Goal: Task Accomplishment & Management: Manage account settings

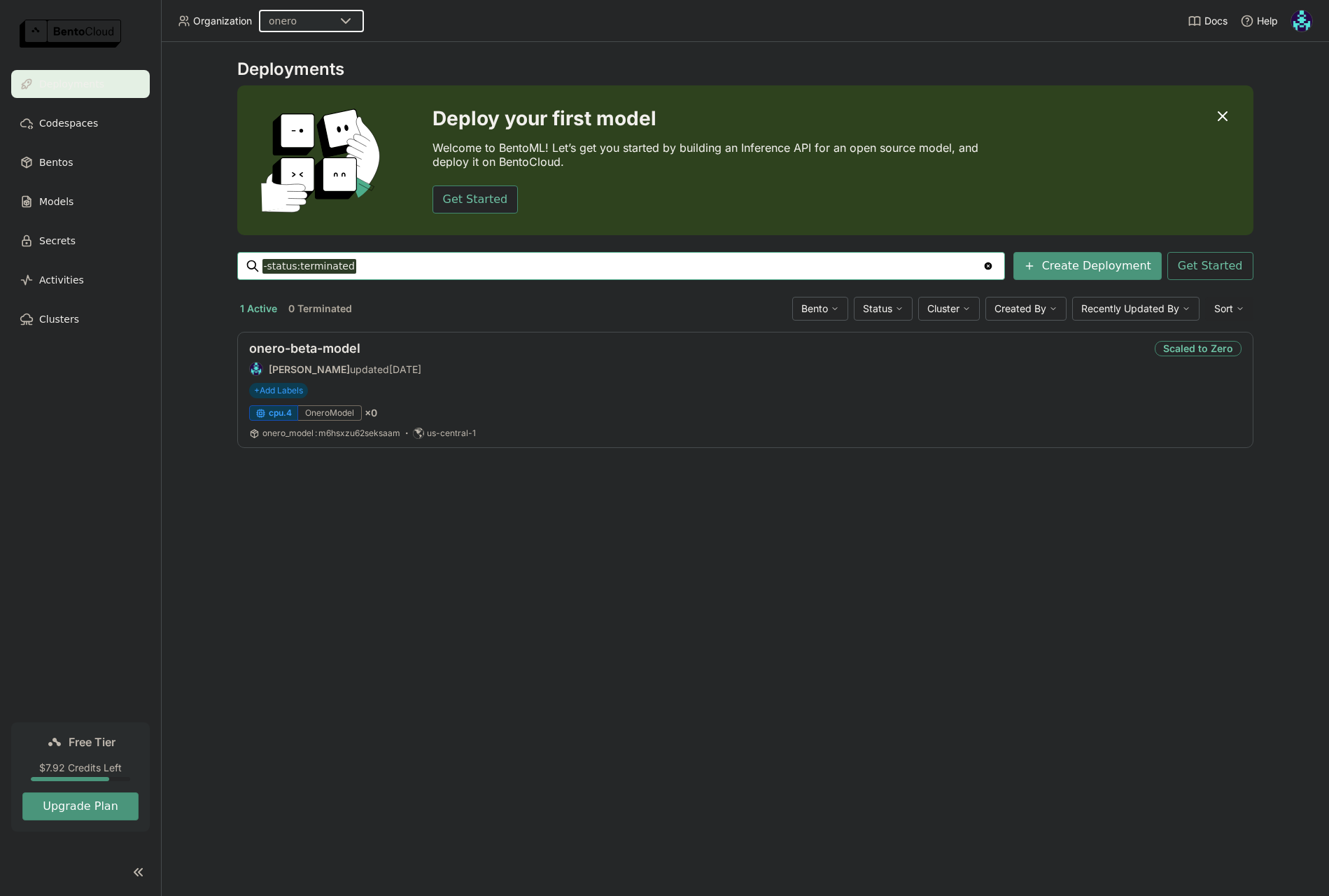
click at [380, 509] on div "Deployments Deploy your first model Welcome to BentoML! Let’s get you started b…" at bounding box center [746, 469] width 1169 height 854
click at [44, 161] on span "Bentos" at bounding box center [56, 162] width 34 height 17
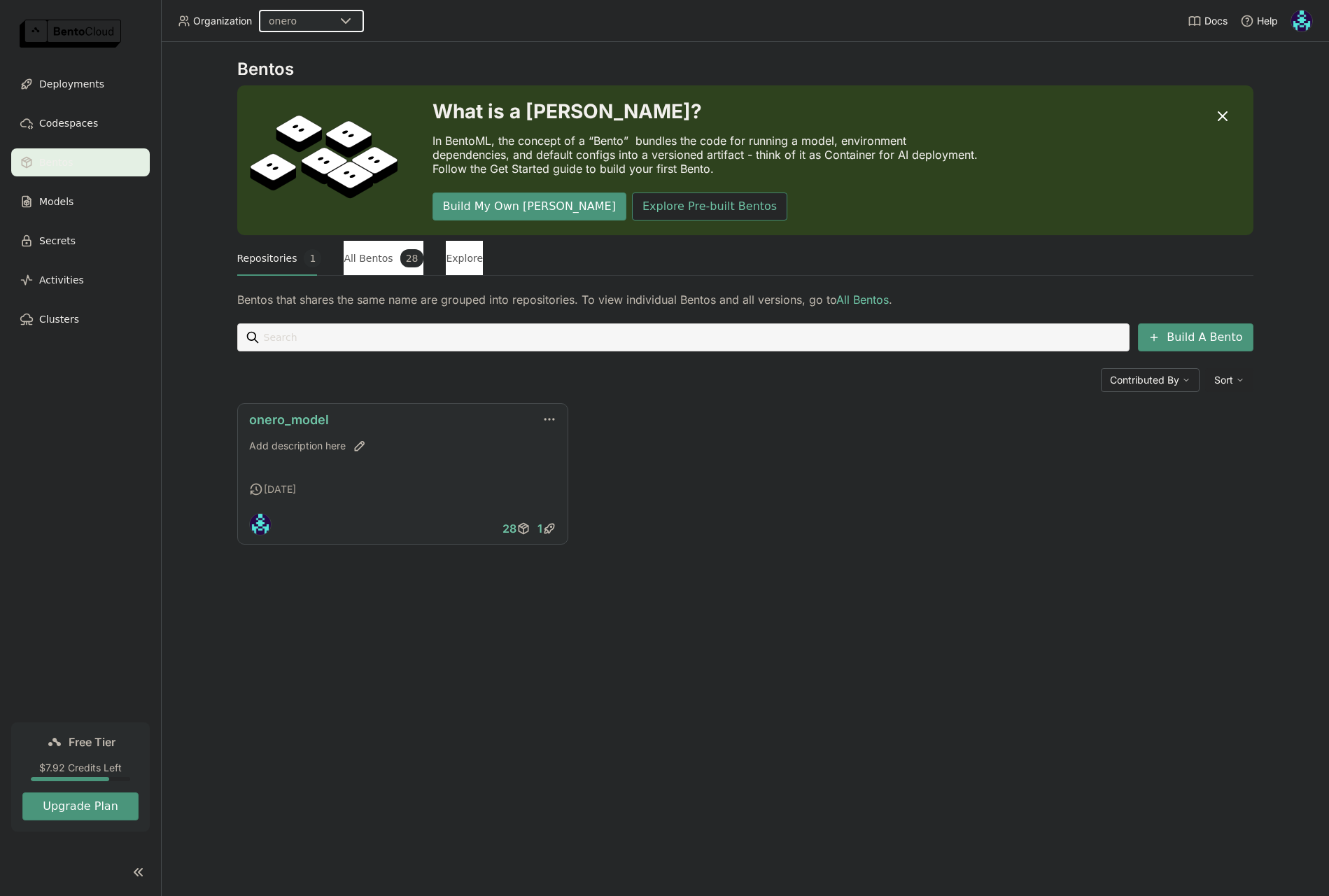
click at [311, 423] on link "onero_model" at bounding box center [289, 420] width 80 height 14
click at [78, 84] on span "Deployments" at bounding box center [71, 84] width 65 height 17
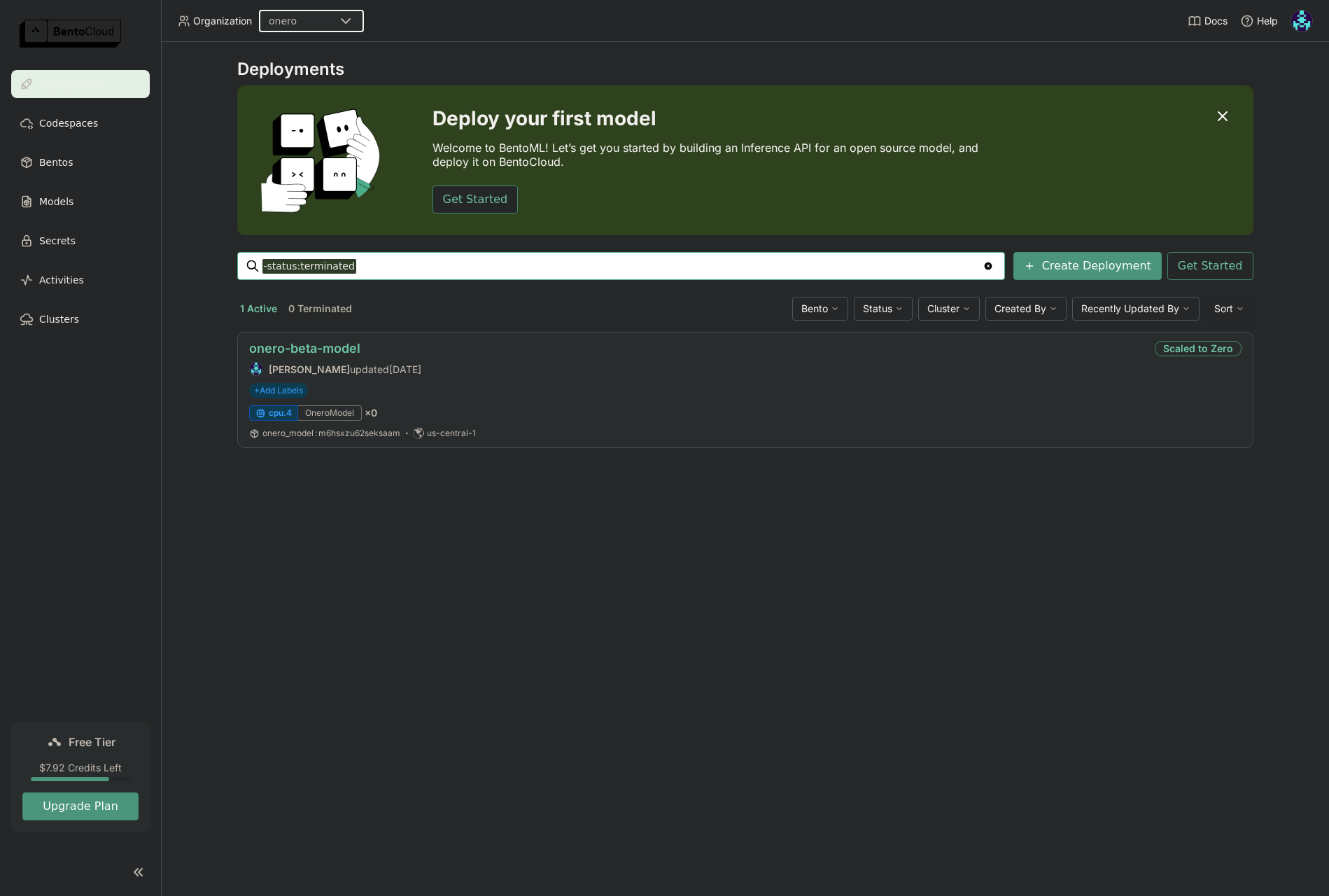
click at [344, 351] on link "onero-beta-model" at bounding box center [304, 347] width 111 height 14
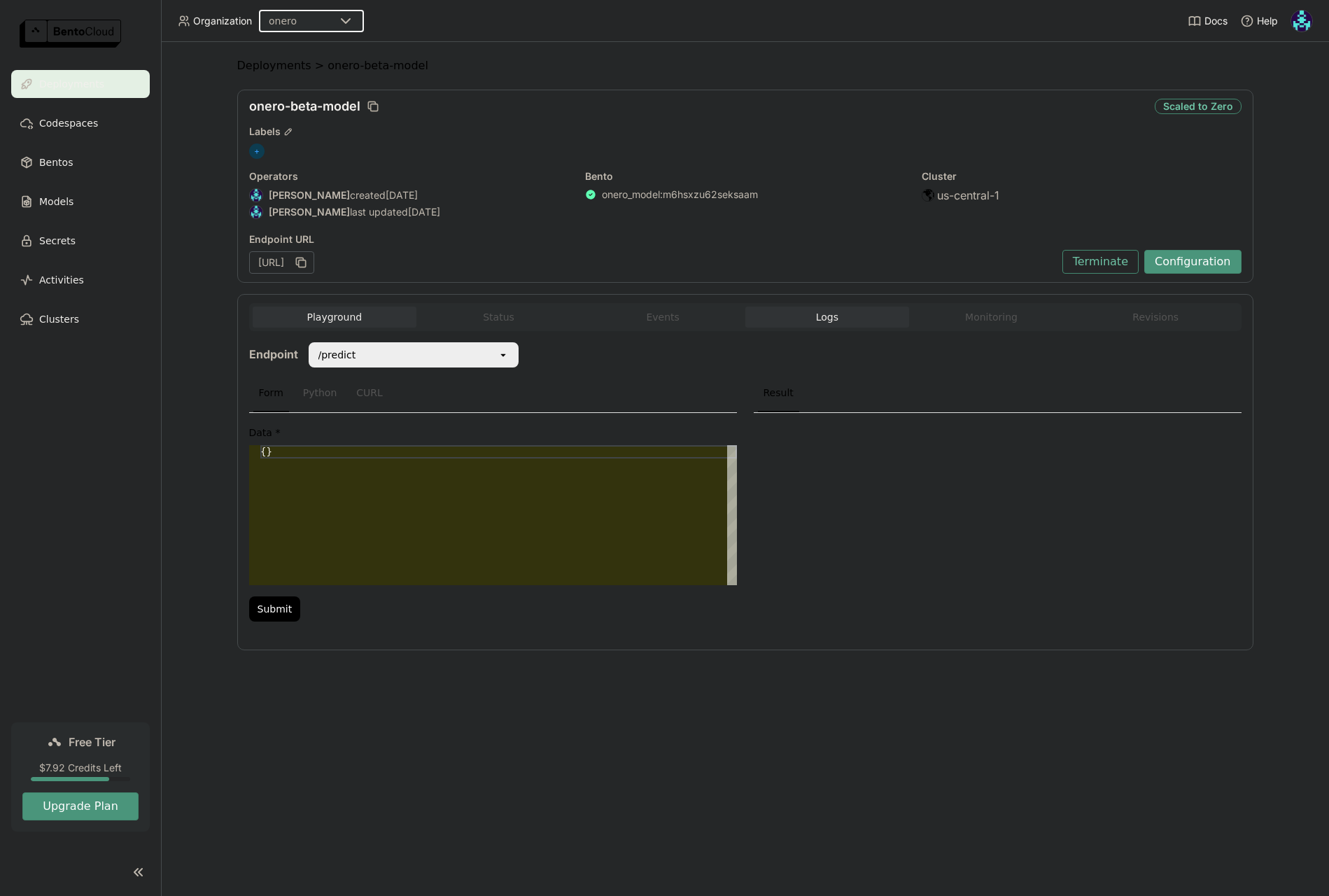
click at [807, 327] on button "Logs" at bounding box center [828, 317] width 165 height 21
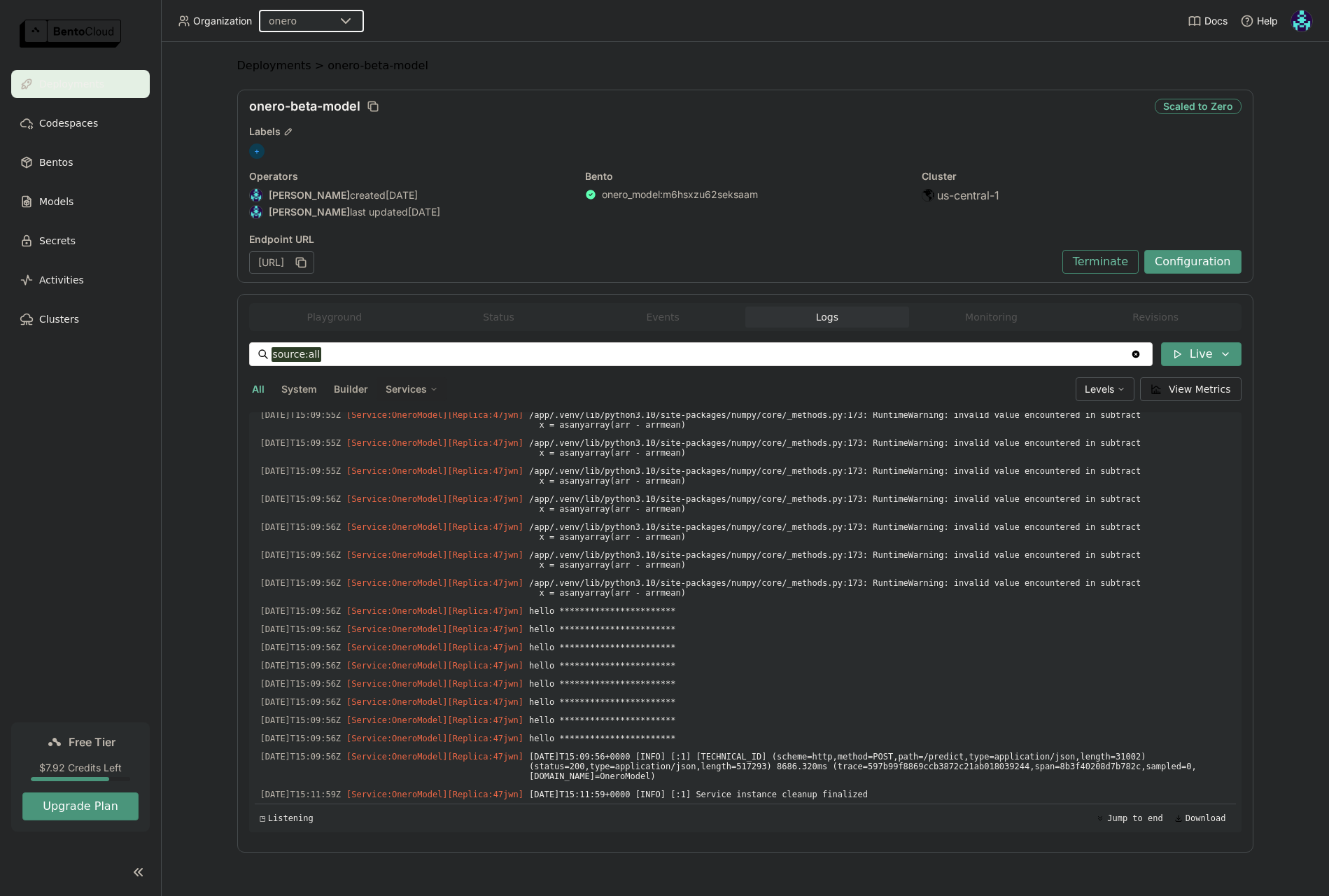
scroll to position [1113, 0]
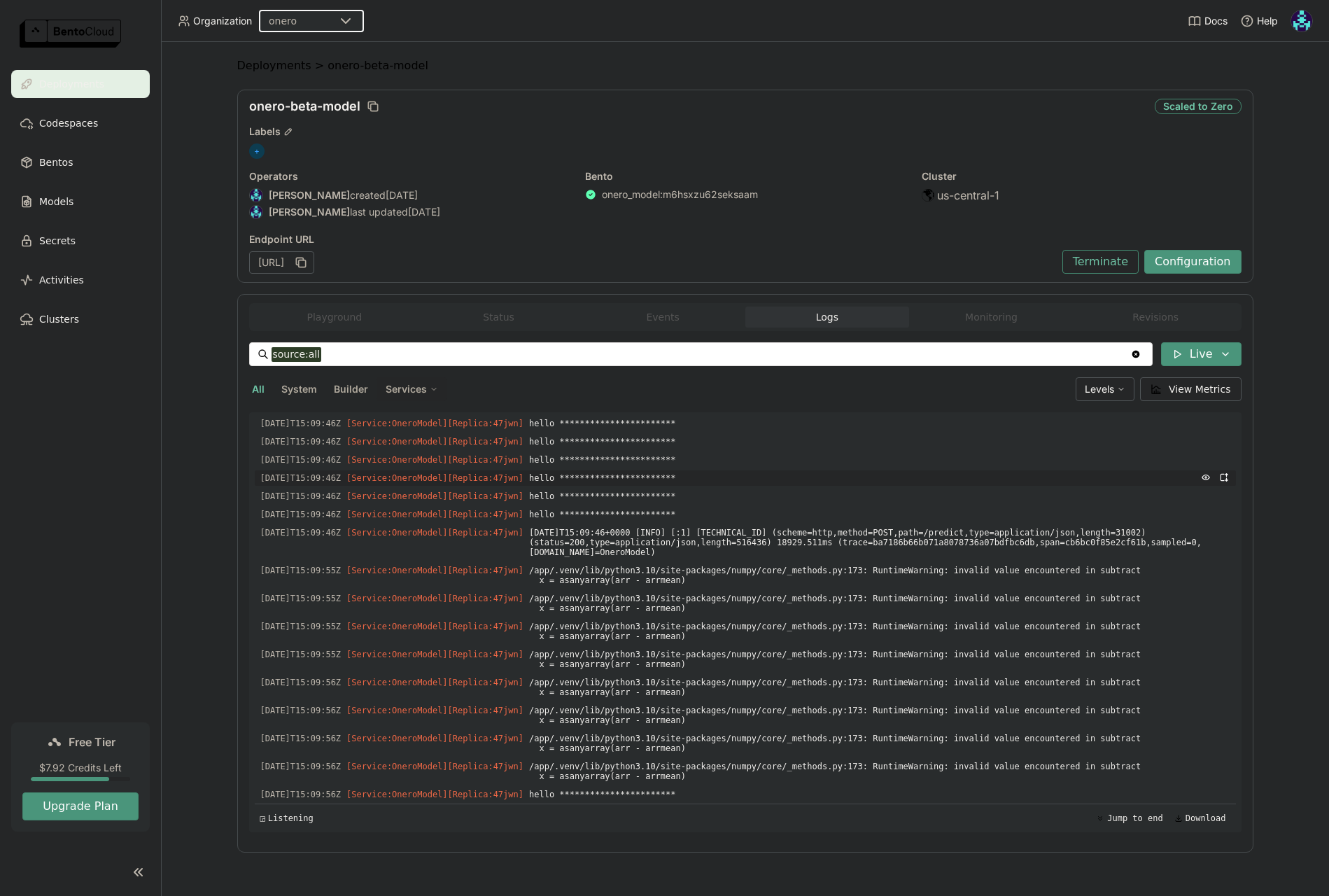
click at [879, 486] on span "**********" at bounding box center [880, 478] width 701 height 15
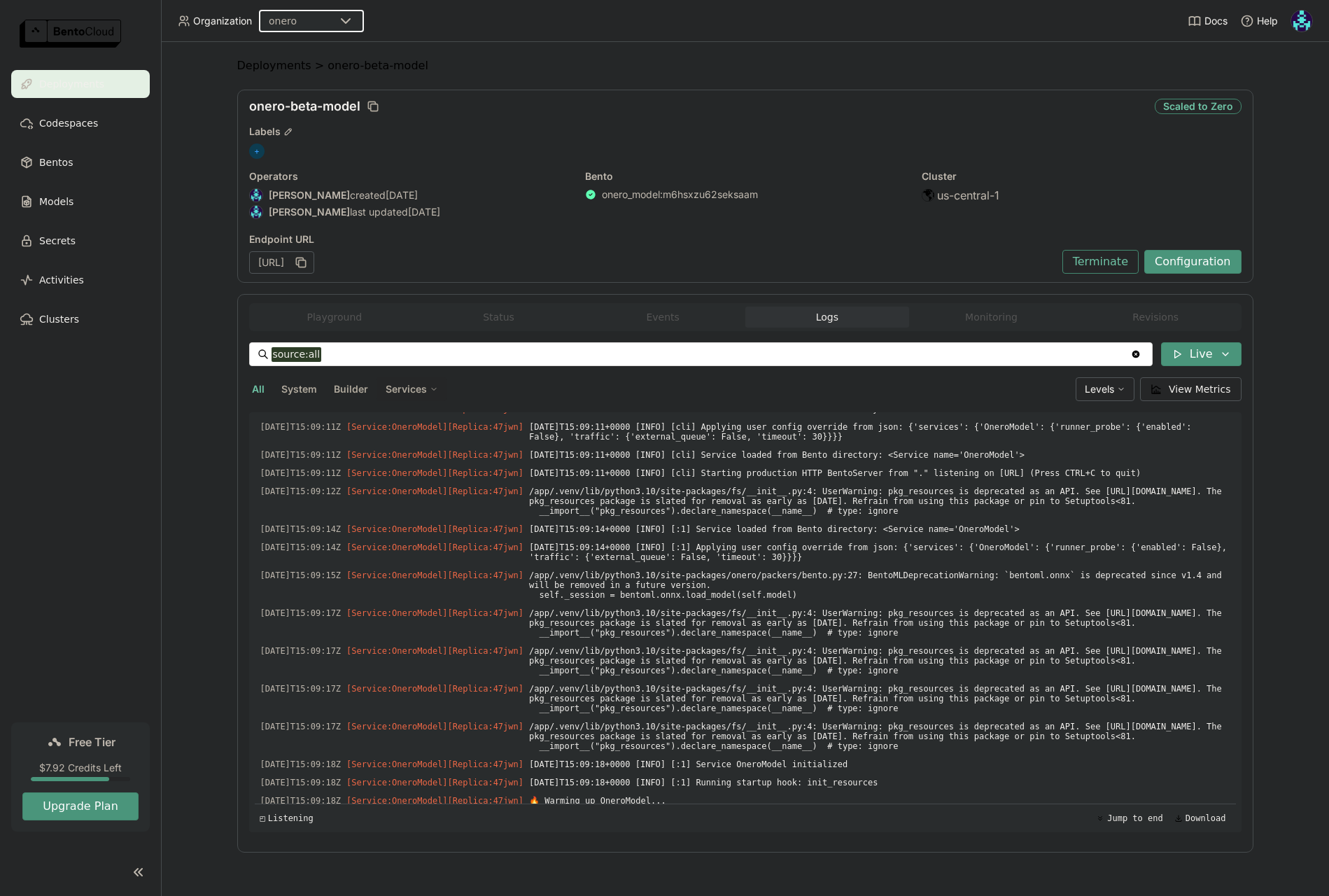
scroll to position [0, 0]
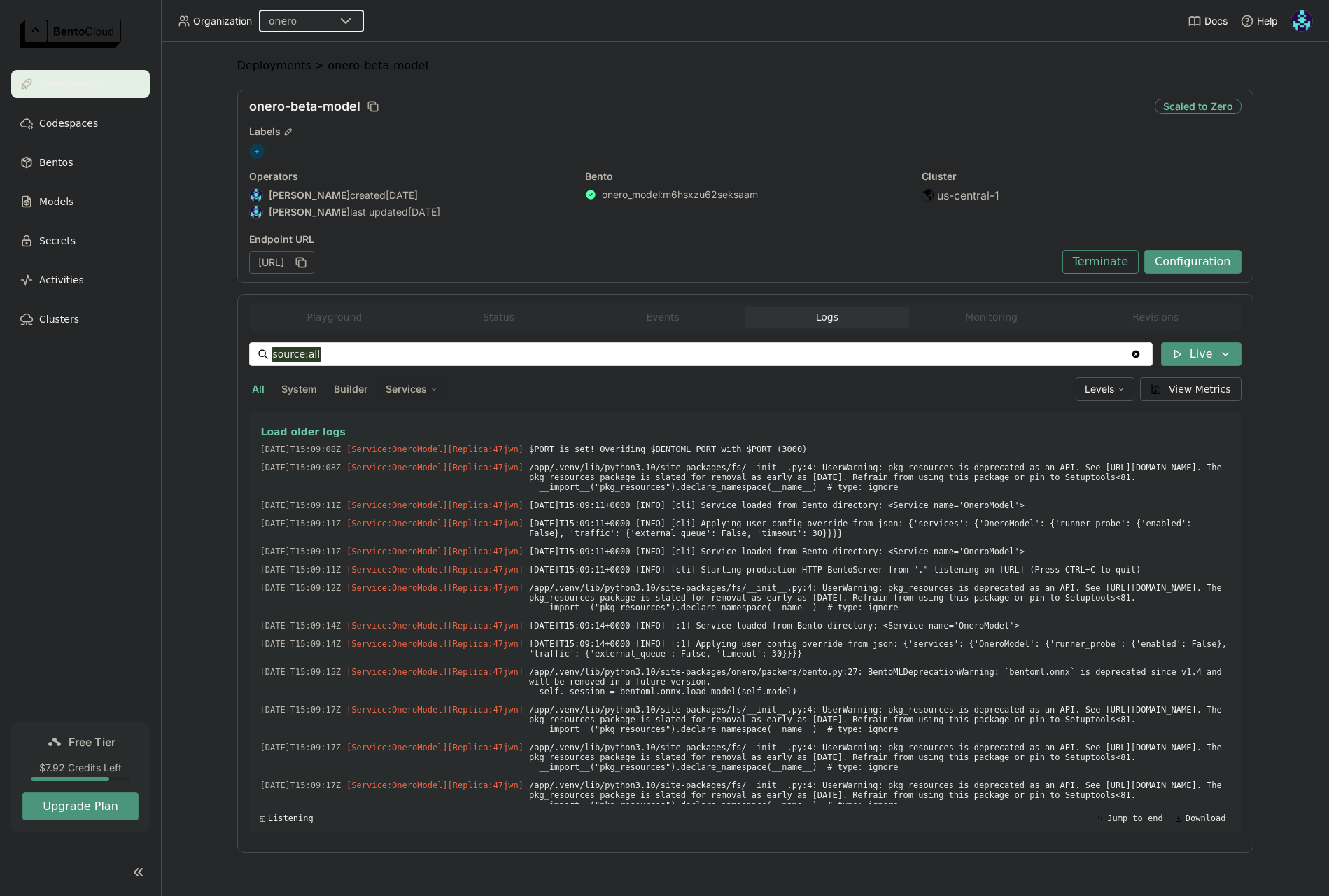
click at [309, 392] on span "System" at bounding box center [299, 389] width 36 height 12
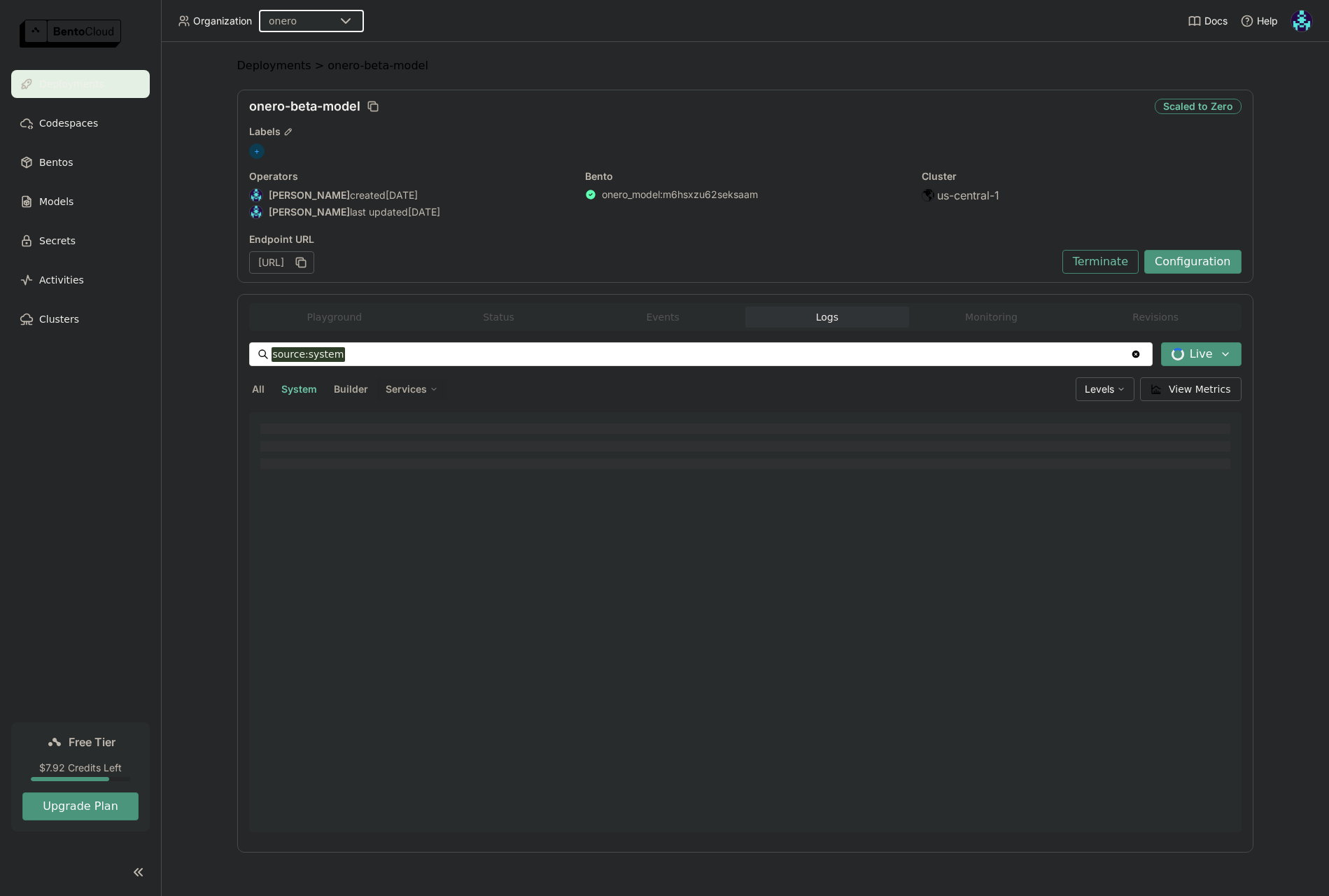
click at [254, 391] on span "All" at bounding box center [258, 389] width 13 height 12
type input "source:all"
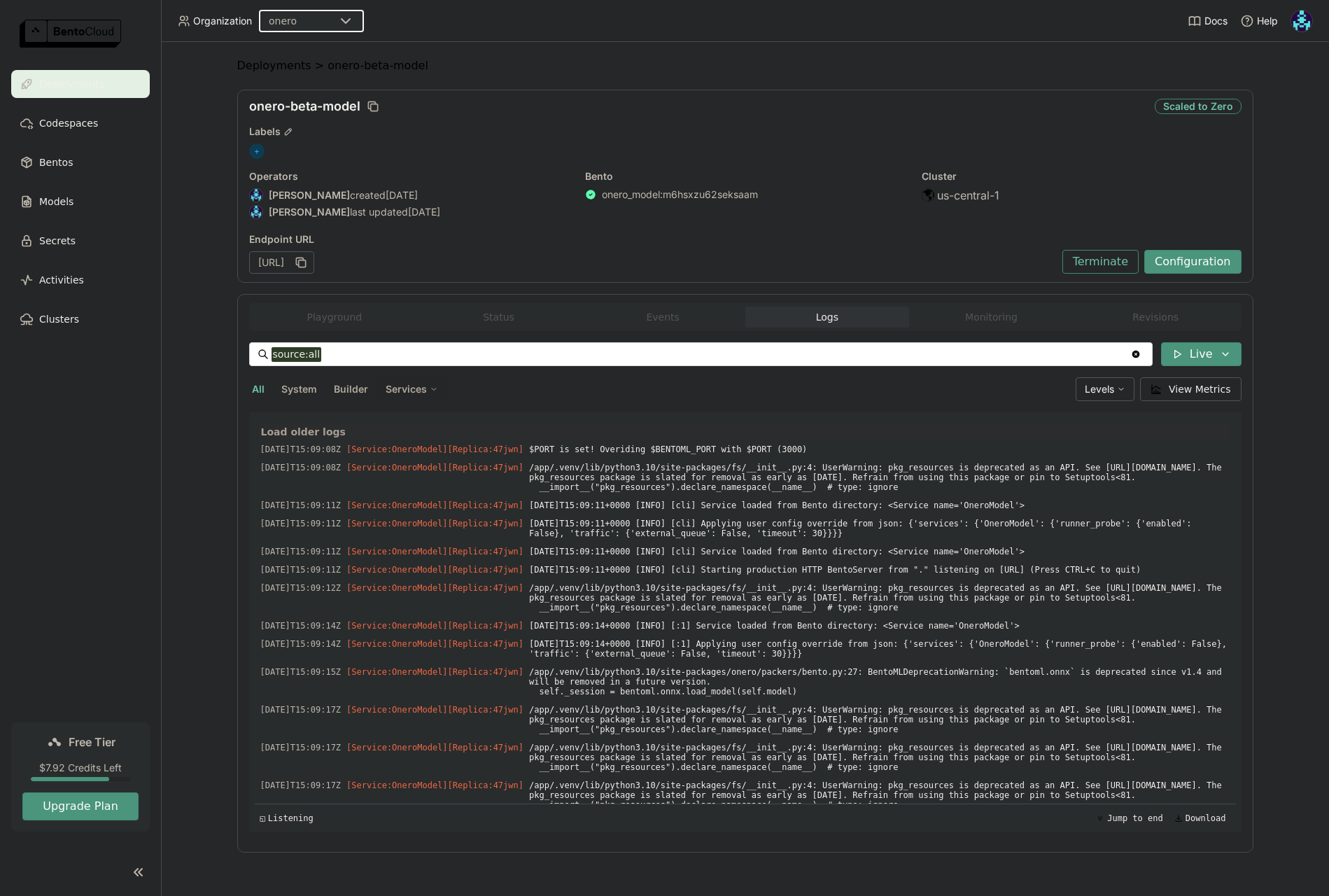
click at [309, 432] on span "Load older logs" at bounding box center [303, 431] width 85 height 13
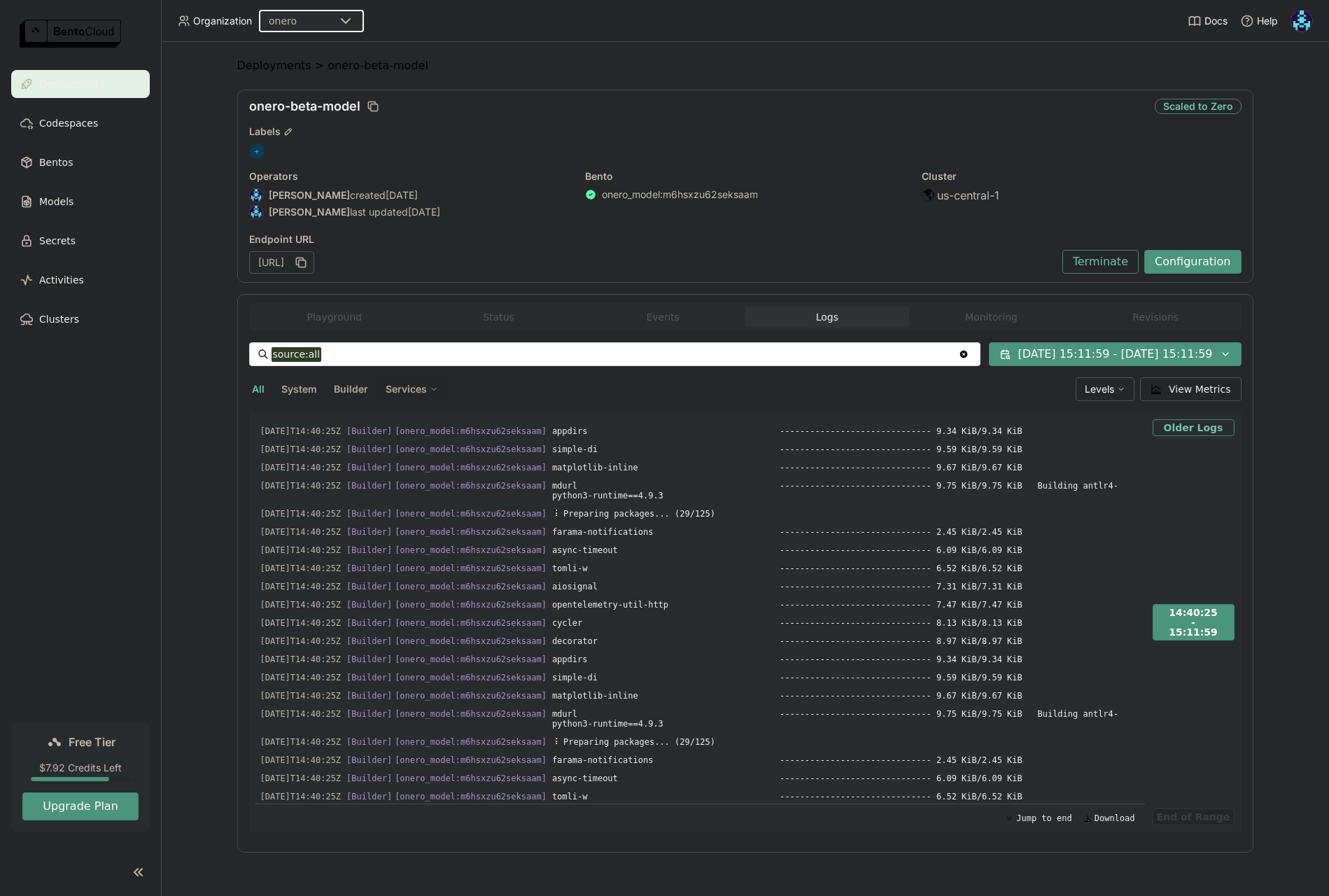
click at [1209, 429] on button "Older Logs" at bounding box center [1194, 428] width 82 height 17
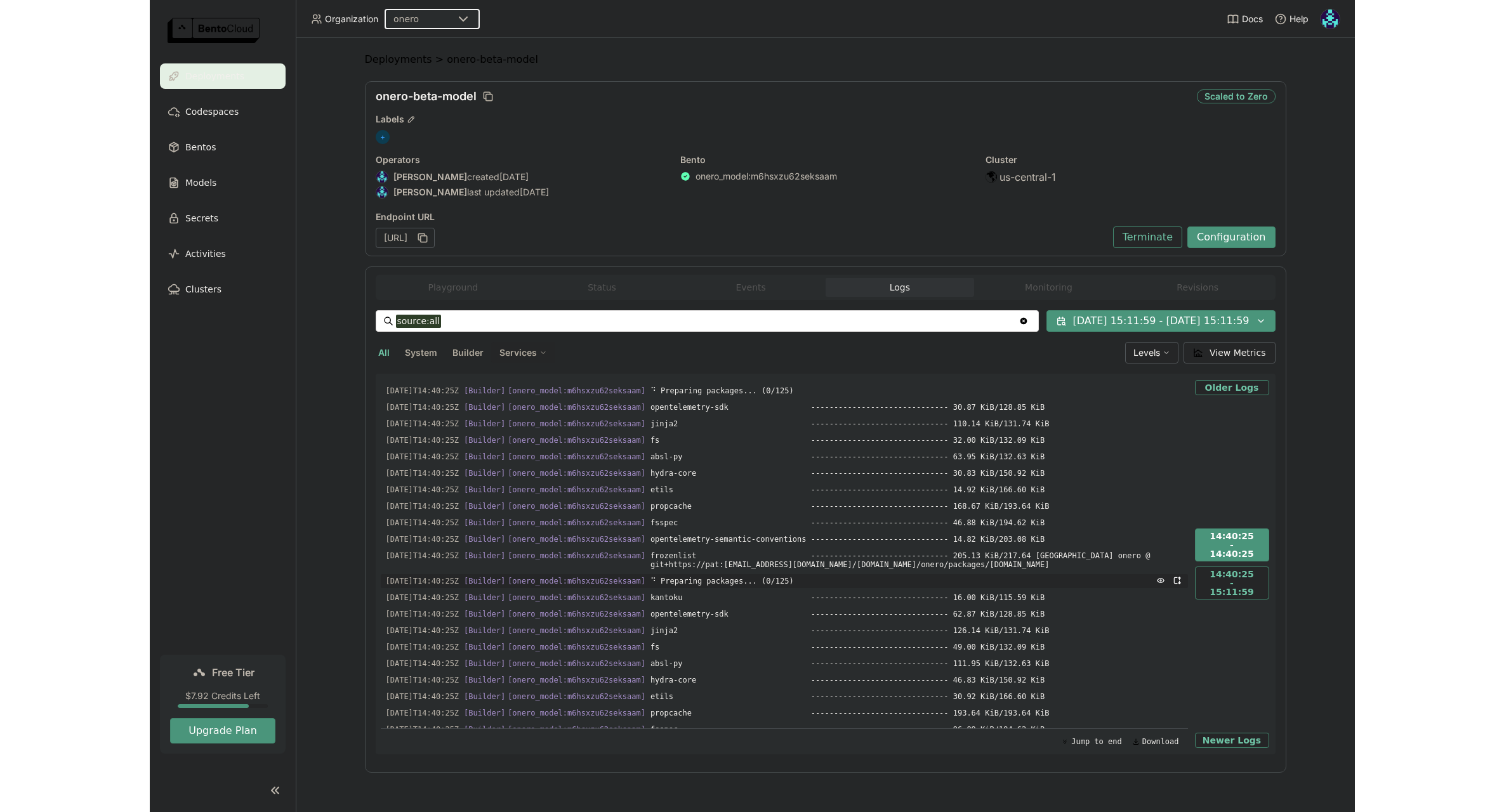
scroll to position [9, 0]
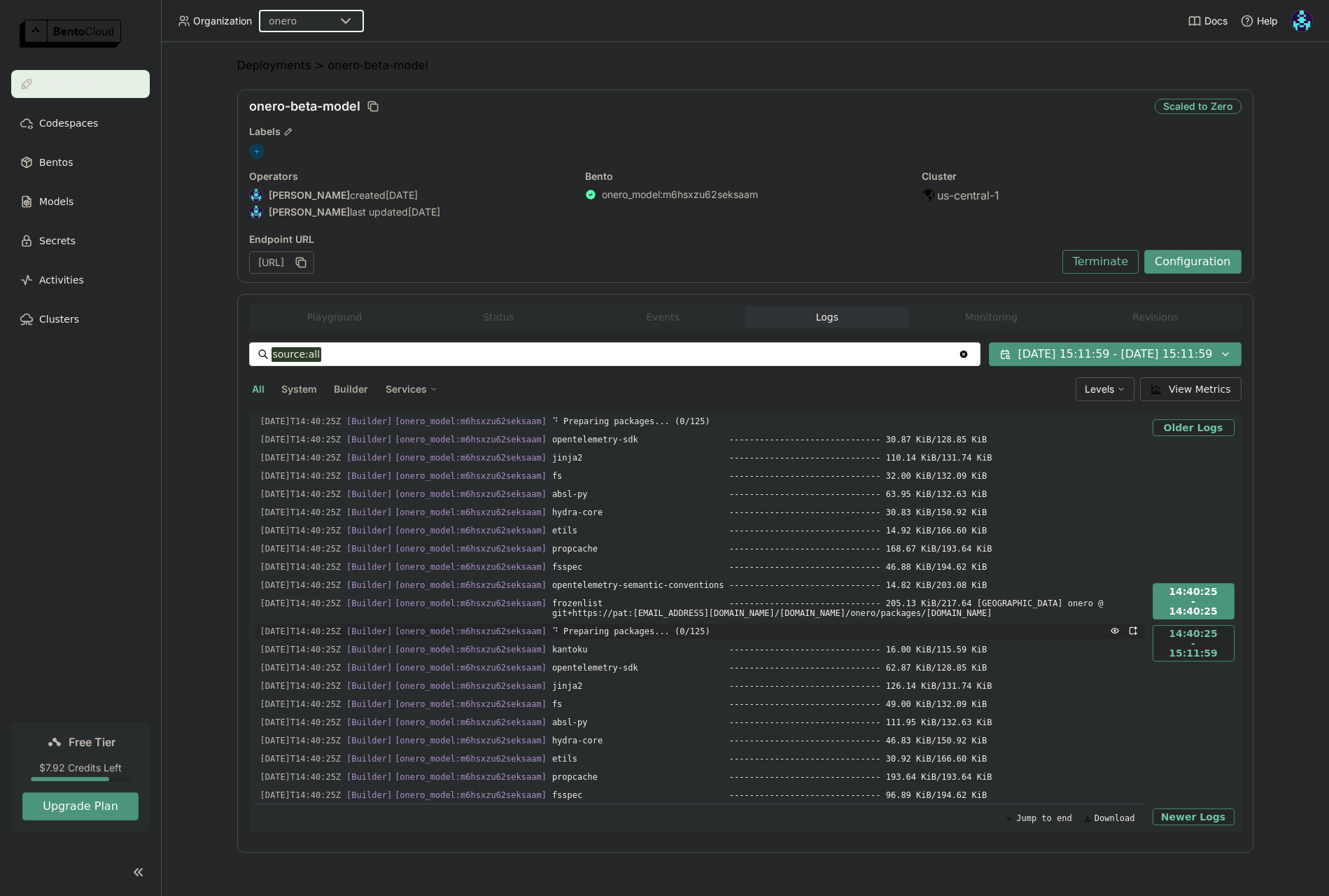
drag, startPoint x: 857, startPoint y: 624, endPoint x: 909, endPoint y: 624, distance: 52.0
click at [909, 624] on div "2025-10-01T14:40:25Z [Builder] [ onero_model:m6hsxzu62seksaam ] ⠙ Preparing pac…" at bounding box center [700, 623] width 891 height 420
click at [891, 614] on span "frozenlist ------------------------------ 205.13 KiB/217.64 KiB Building onero …" at bounding box center [846, 609] width 588 height 25
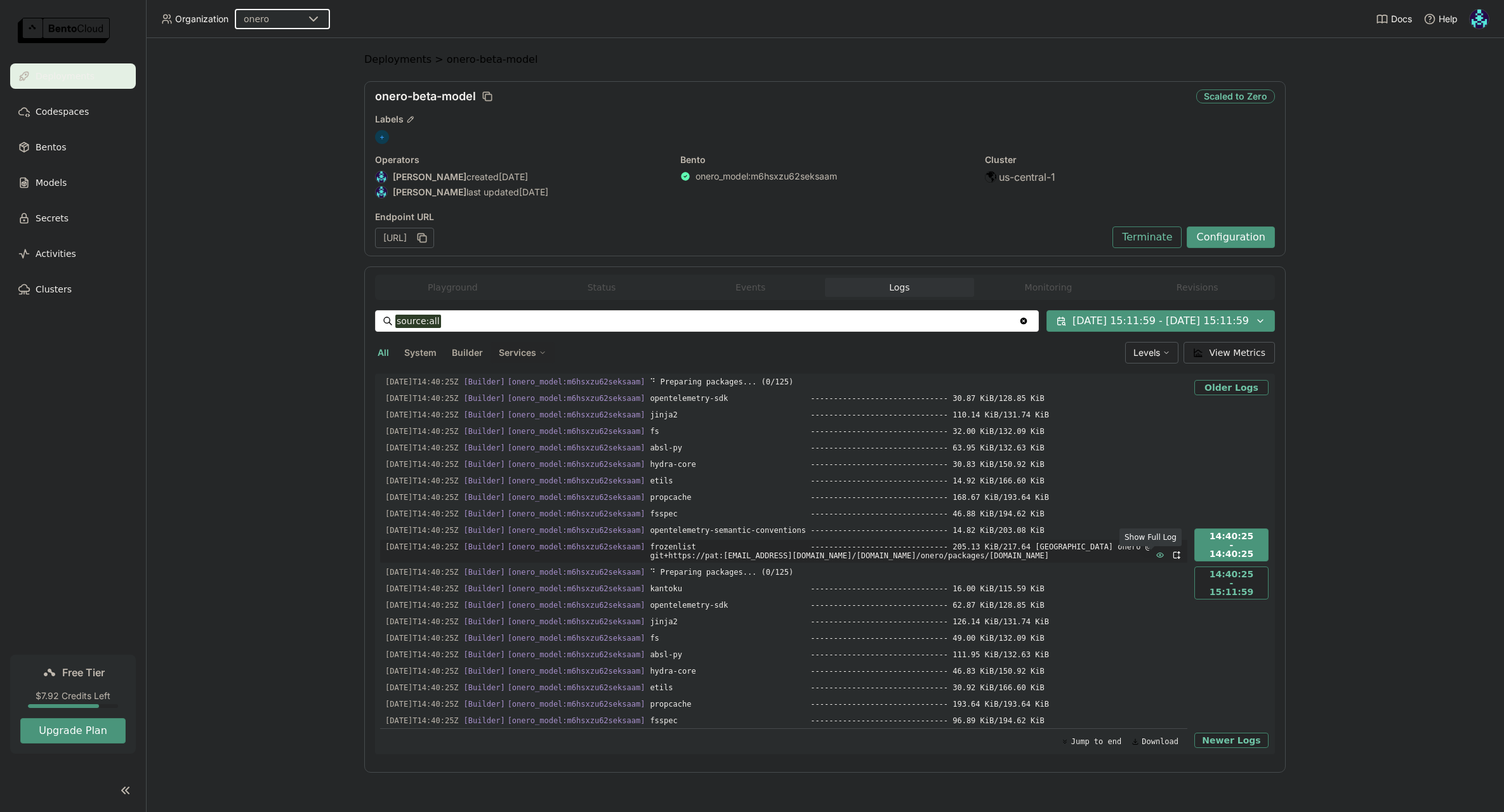
click at [1157, 556] on icon "button" at bounding box center [1160, 556] width 7 height 5
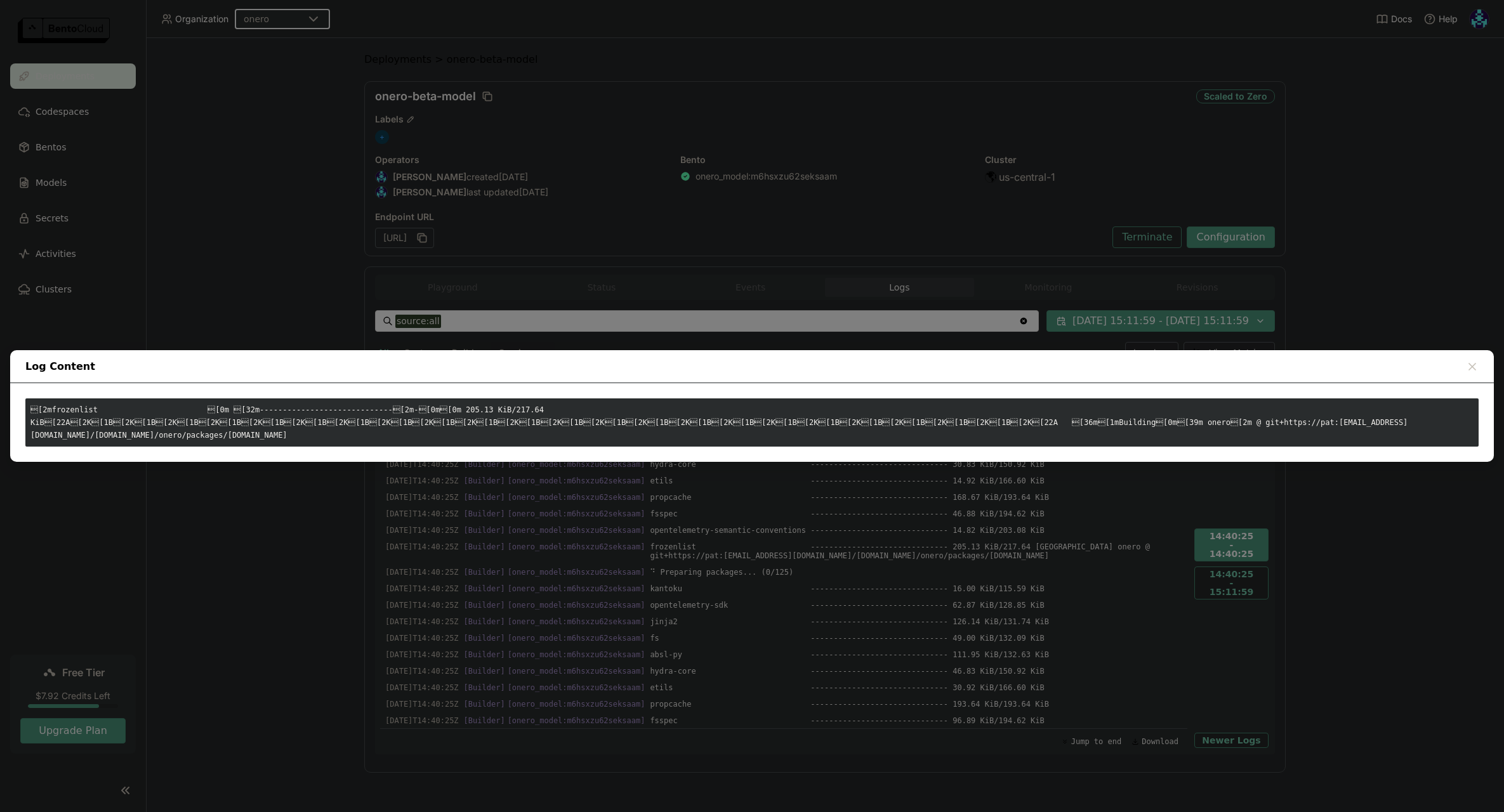
click at [399, 430] on div "[2mfrozenlist [0m [32m-----------------------------[2m-[0m[0m 205.13 KiB/…" at bounding box center [752, 423] width 1453 height 48
click at [420, 446] on div "[2mfrozenlist [0m [32m-----------------------------[2m-[0m[0m 205.13 KiB/…" at bounding box center [751, 423] width 1483 height 79
click at [405, 428] on div "[2mfrozenlist [0m [32m-----------------------------[2m-[0m[0m 205.13 KiB/…" at bounding box center [752, 423] width 1453 height 48
drag, startPoint x: 466, startPoint y: 431, endPoint x: 515, endPoint y: 433, distance: 49.0
click at [515, 433] on div "[2mfrozenlist [0m [32m-----------------------------[2m-[0m[0m 205.13 KiB/…" at bounding box center [752, 423] width 1453 height 48
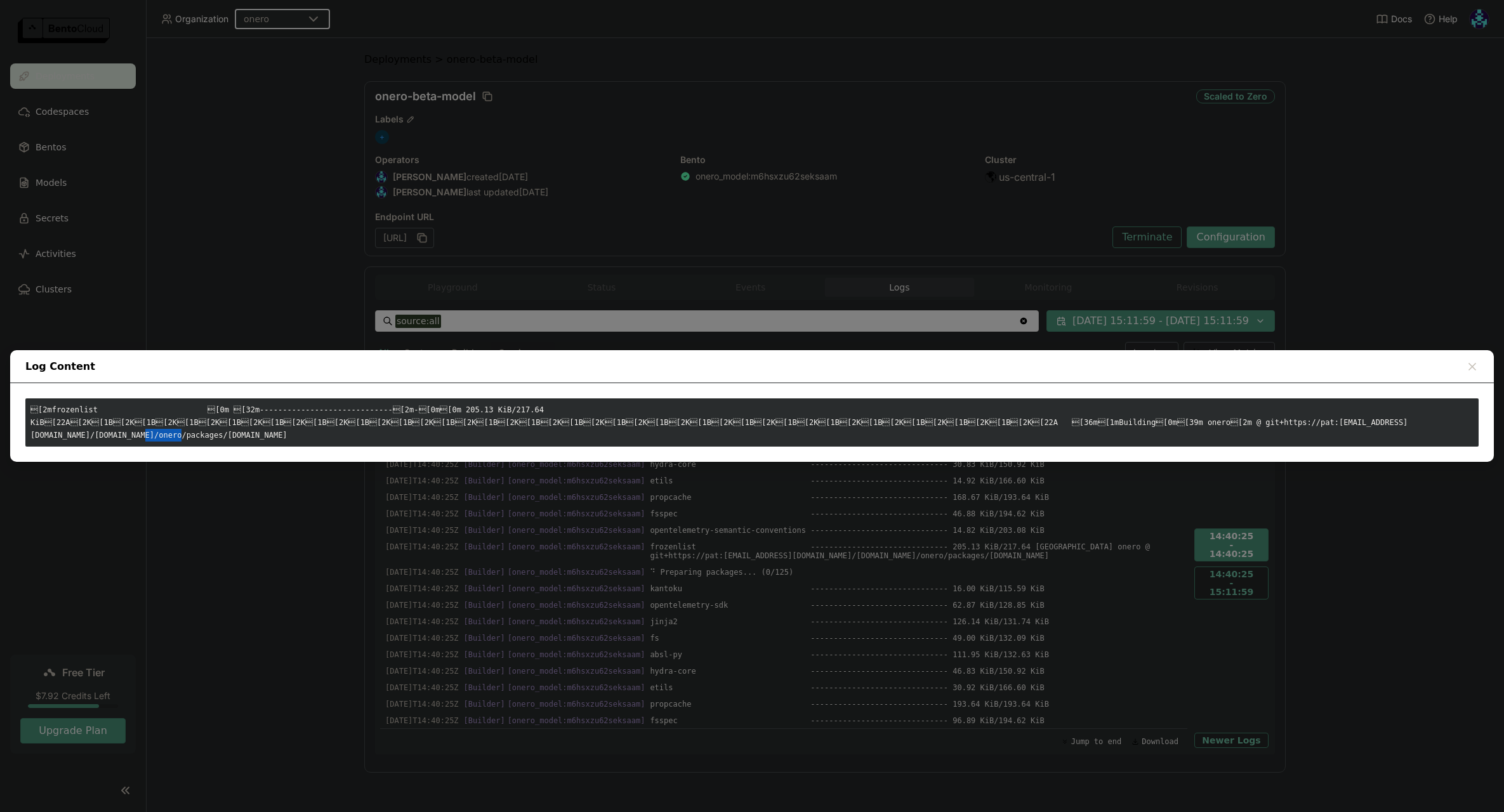
copy div "onero.gi"
click at [1202, 370] on icon "dialog" at bounding box center [1472, 366] width 6 height 6
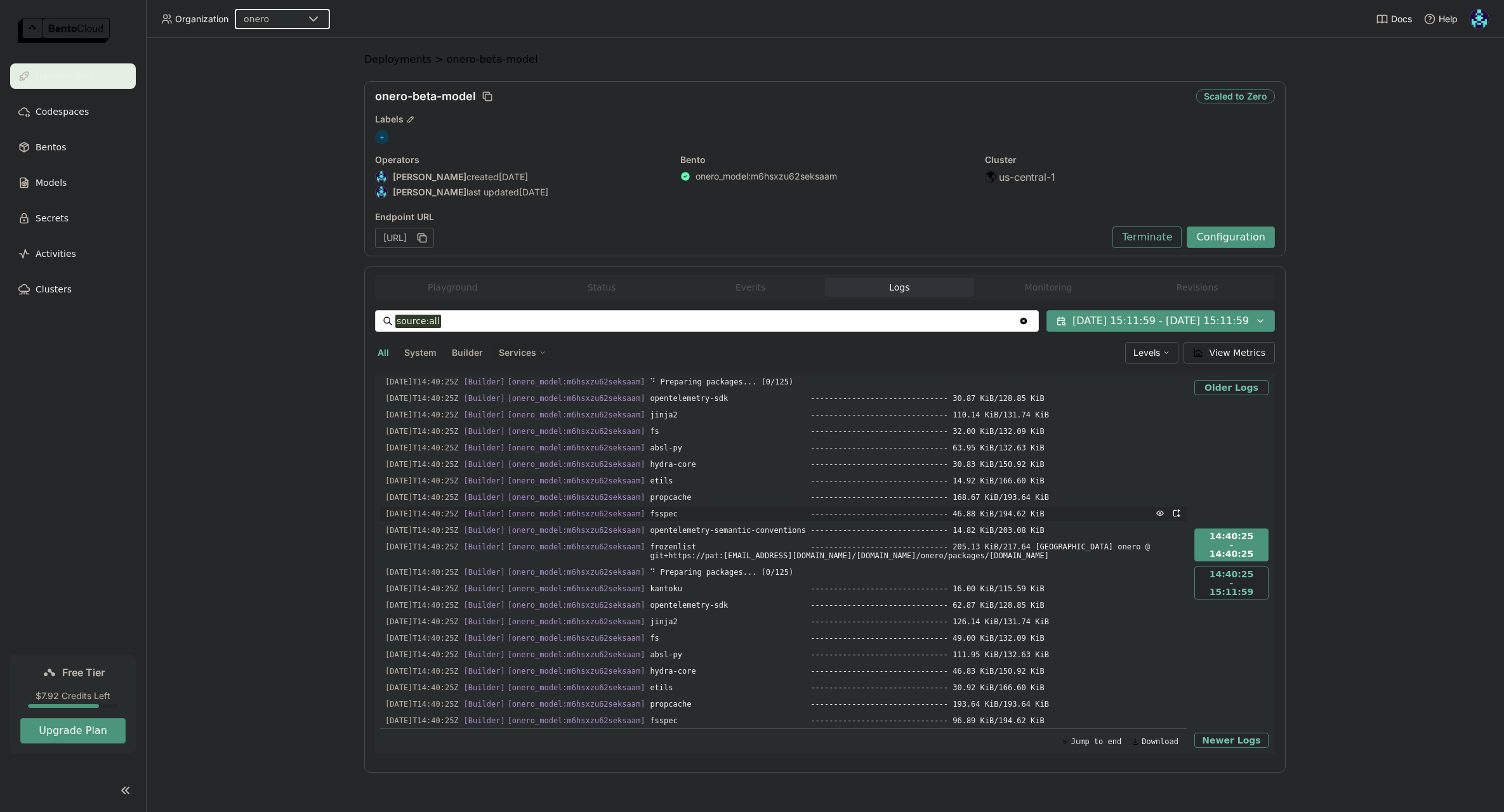
click at [684, 519] on span "fsspec ------------------------------ 46.88 KiB/194.62 KiB" at bounding box center [916, 514] width 533 height 14
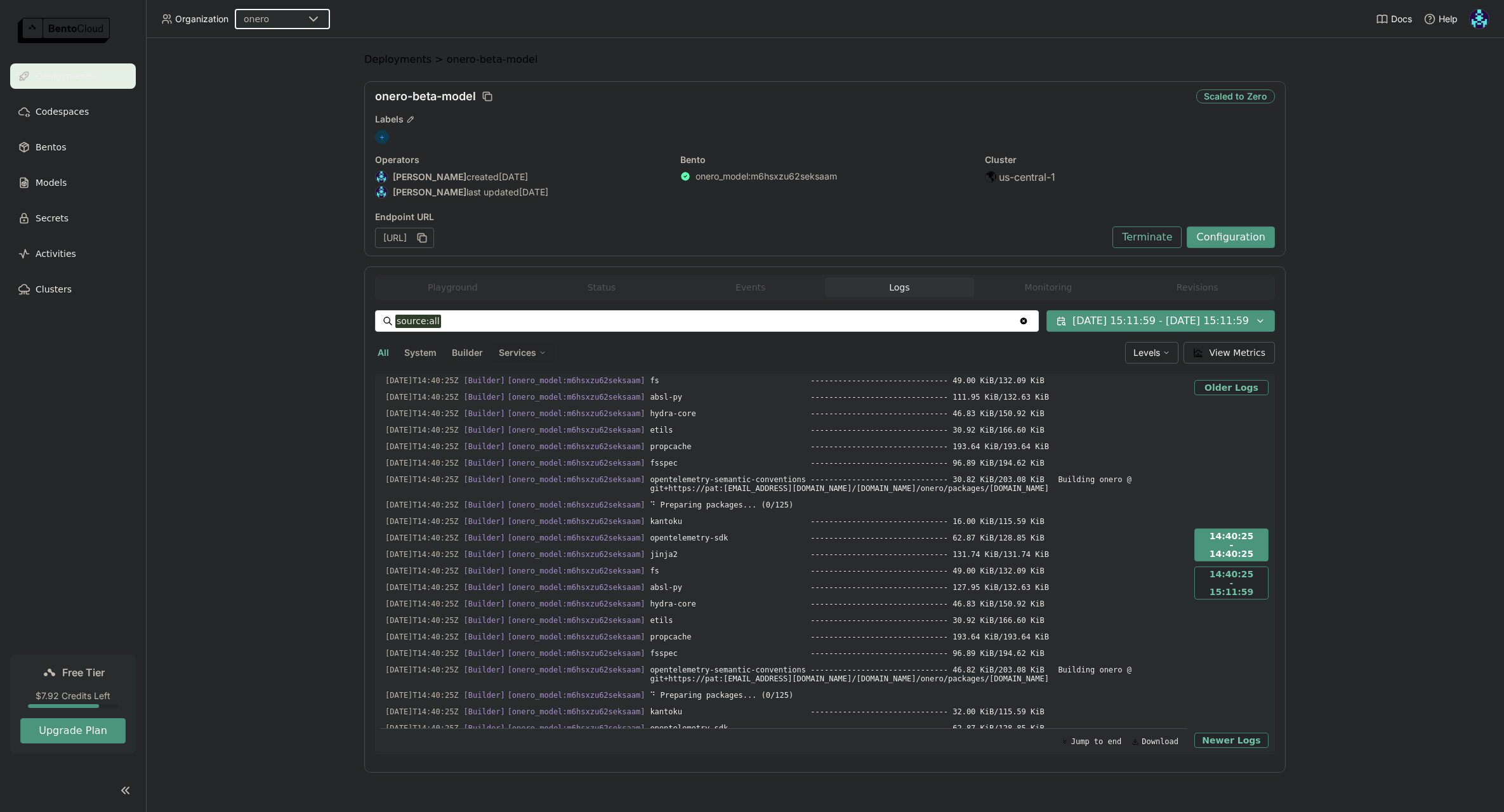
scroll to position [0, 0]
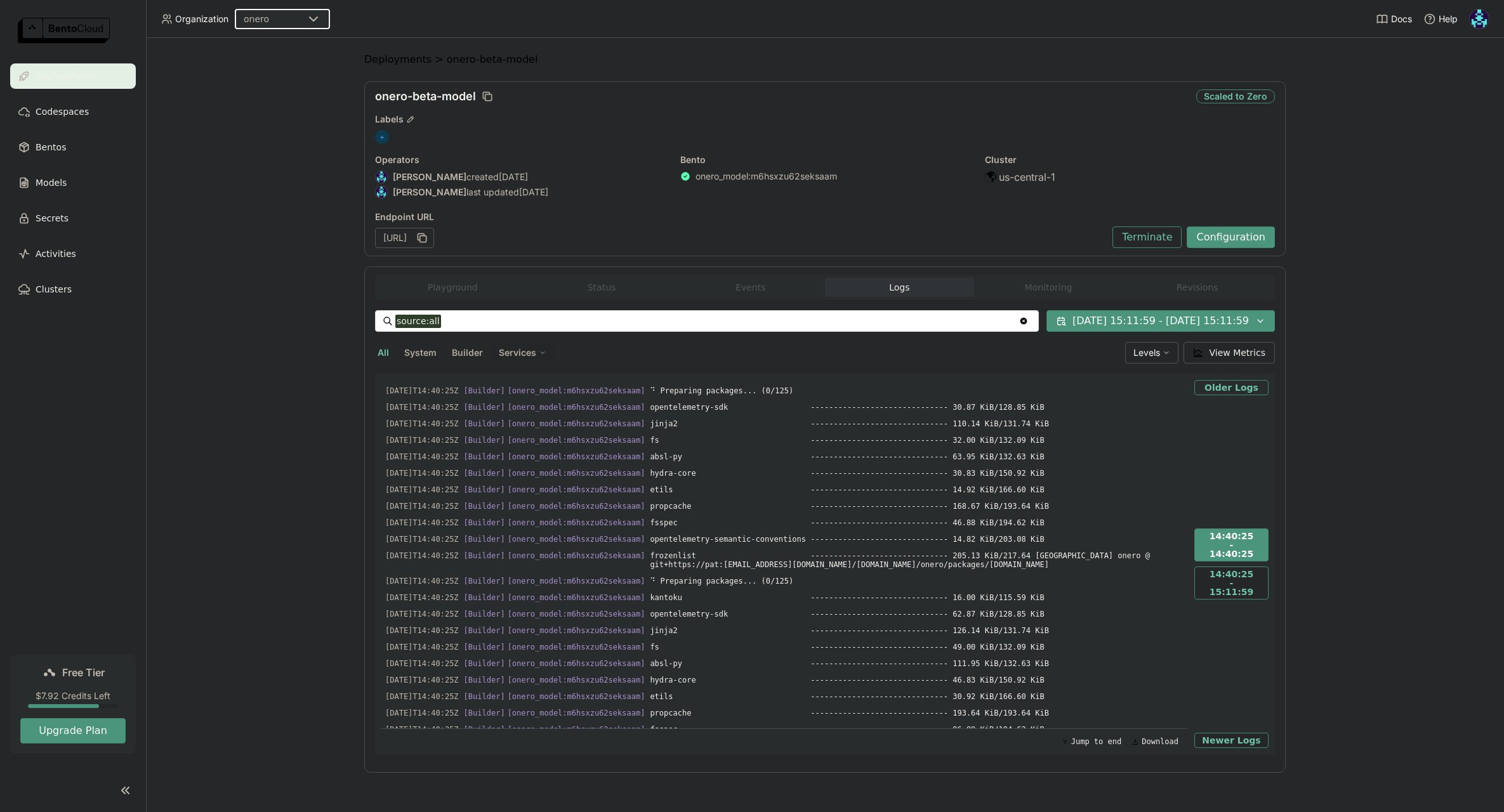
click at [1202, 391] on button "Older Logs" at bounding box center [1231, 388] width 74 height 15
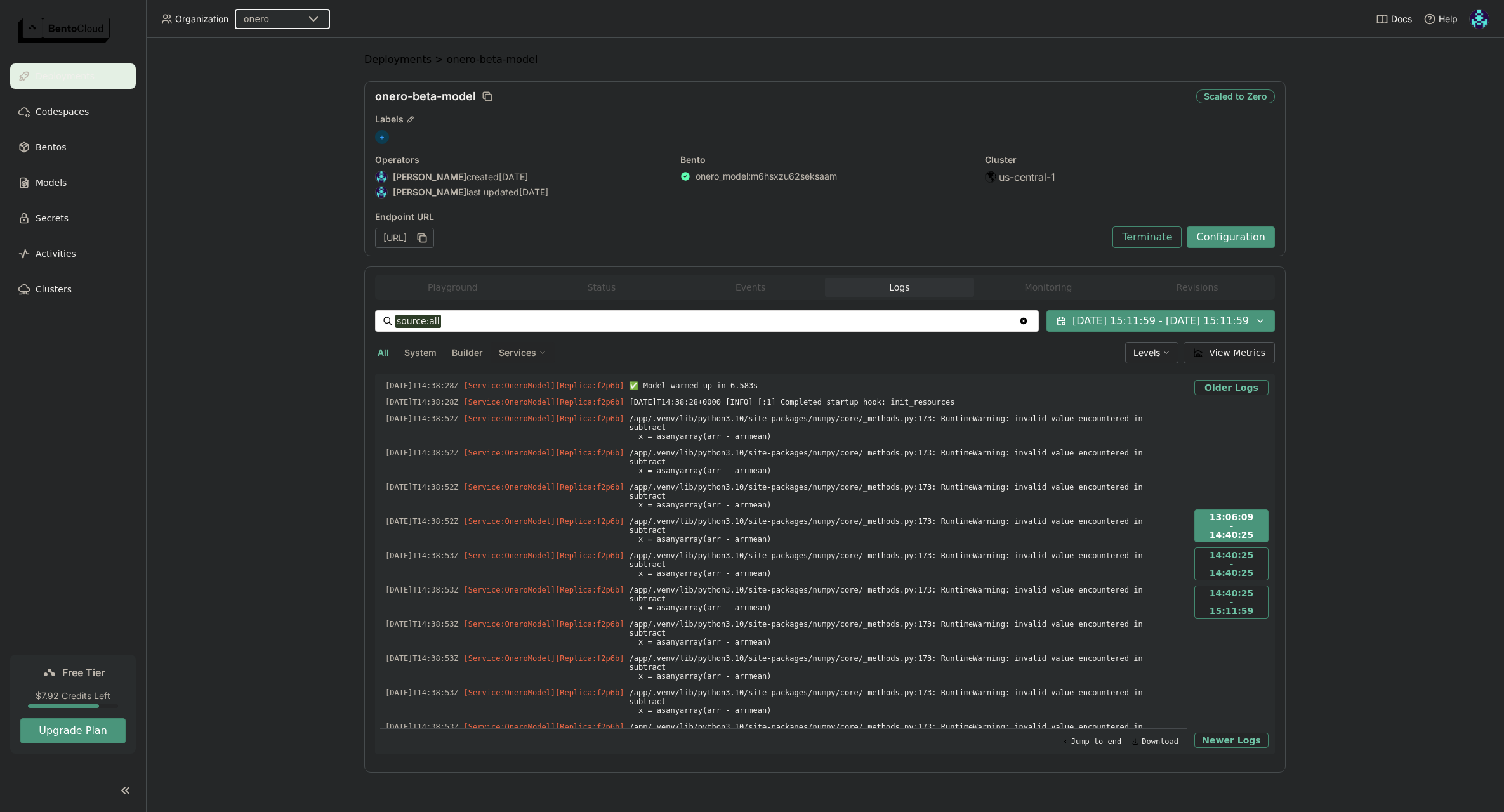
scroll to position [5939, 0]
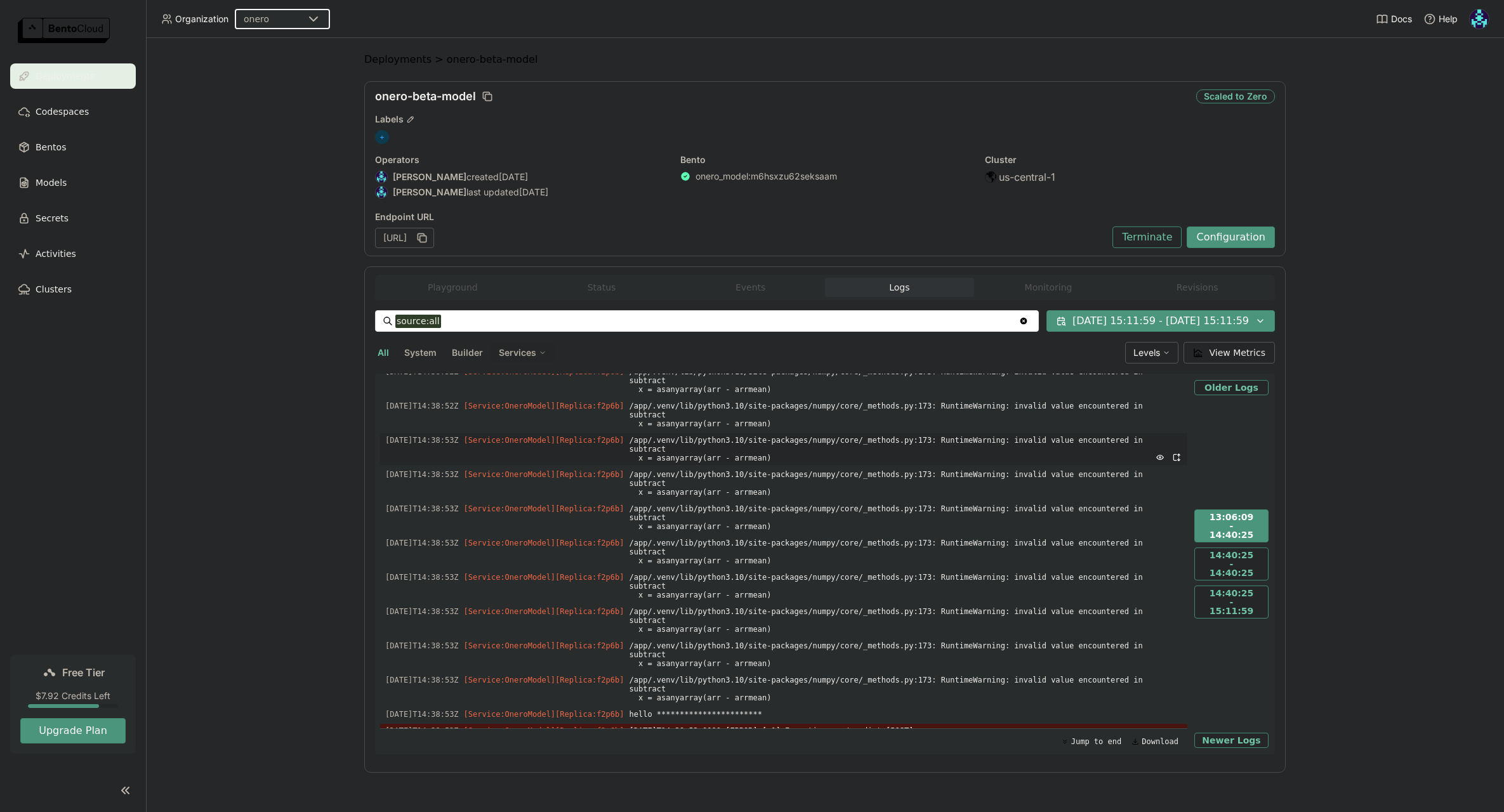
click at [923, 465] on span "/app/.venv/lib/python3.10/site-packages/numpy/core/_methods.py:173: RuntimeWarn…" at bounding box center [905, 449] width 553 height 32
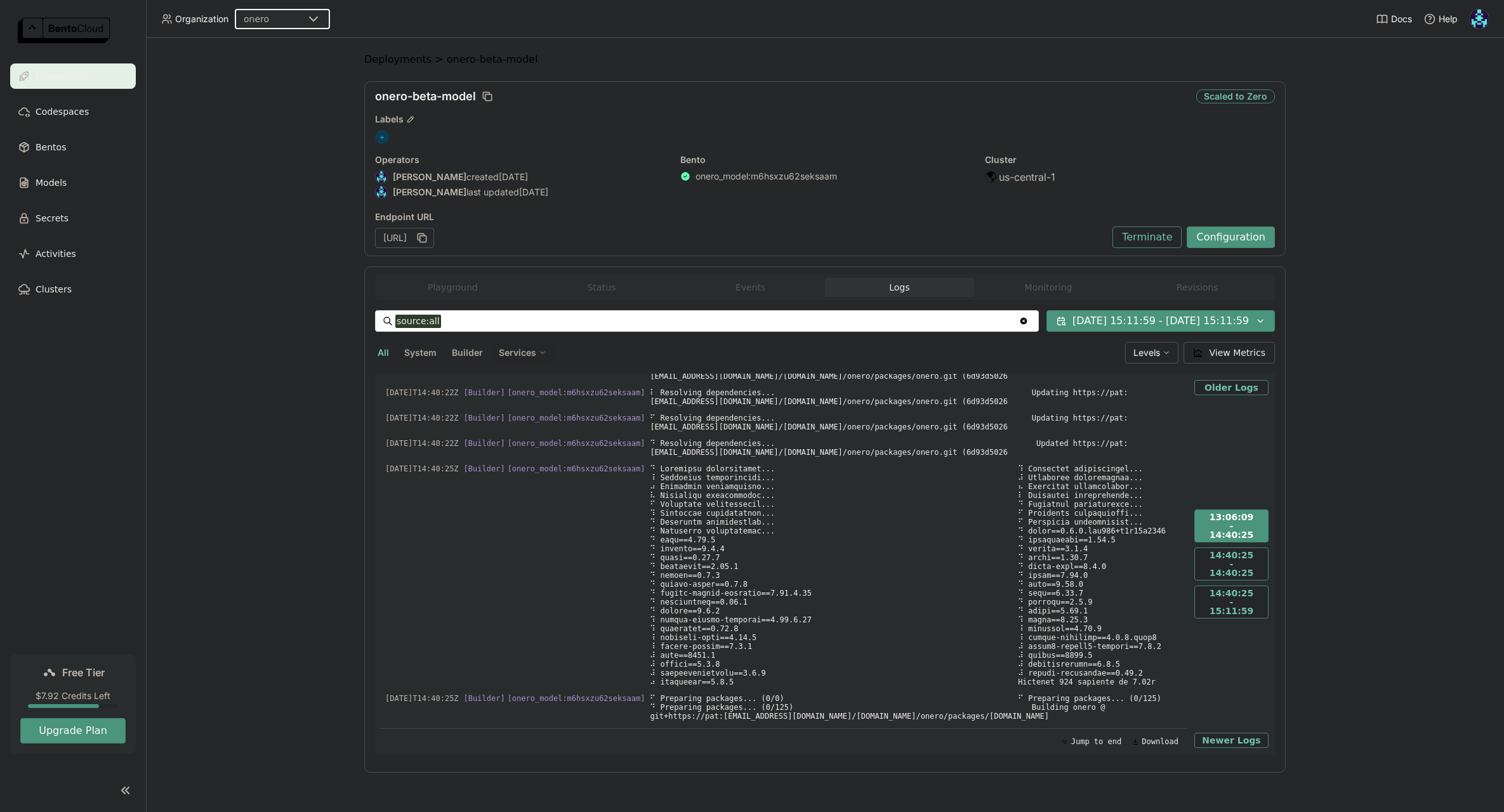
scroll to position [20173, 0]
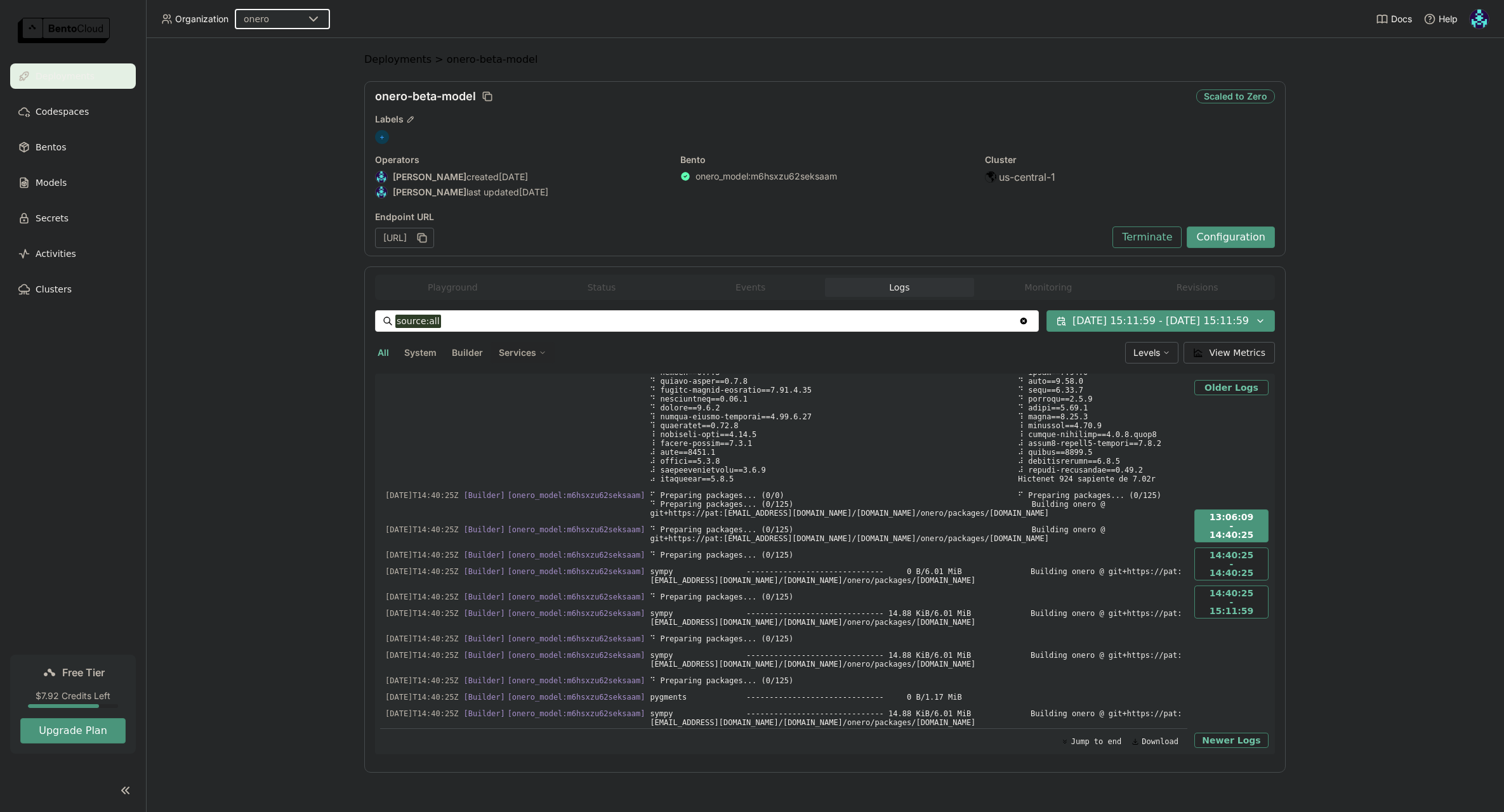
click at [863, 256] on span "⠙ Resolving dependencies... Updated https://pat:****@gitlab.com/dyve.dev/onero/…" at bounding box center [916, 245] width 533 height 23
click at [1159, 249] on icon "button" at bounding box center [1160, 249] width 2 height 2
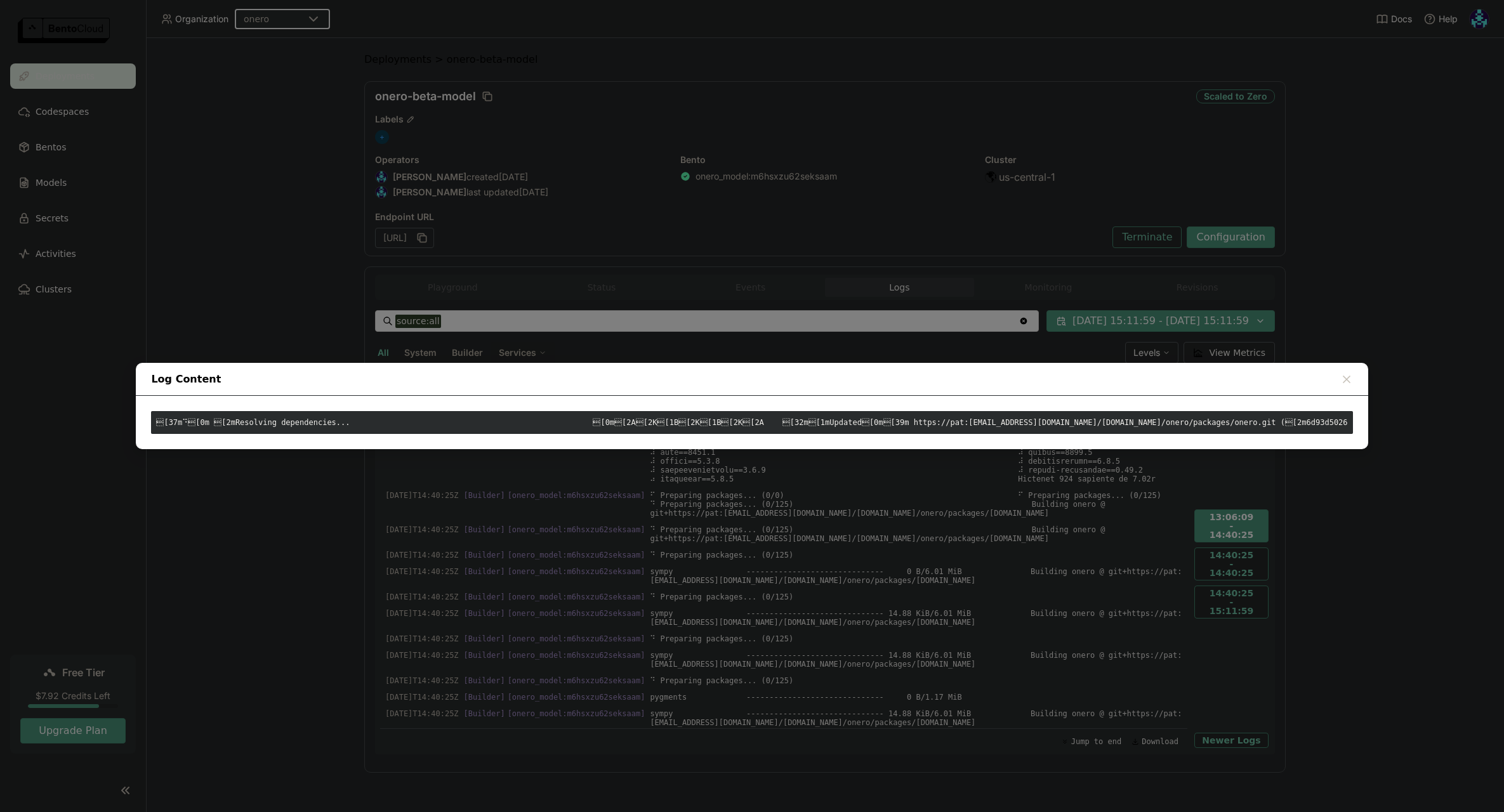
click at [1202, 419] on div "[37m⠙[0m [2mResolving dependencies... [0m[2A[2K[1B[2K[1B[2K[2A […" at bounding box center [751, 423] width 1202 height 23
drag, startPoint x: 1203, startPoint y: 422, endPoint x: 1297, endPoint y: 419, distance: 94.0
click at [1202, 419] on div "[37m⠙[0m [2mResolving dependencies... [0m[2A[2K[1B[2K[1B[2K[2A […" at bounding box center [751, 422] width 1232 height 53
click at [1202, 424] on div "[37m⠙[0m [2mResolving dependencies... [0m[2A[2K[1B[2K[1B[2K[2A […" at bounding box center [751, 423] width 1202 height 23
click at [1202, 381] on icon "dialog" at bounding box center [1346, 379] width 12 height 12
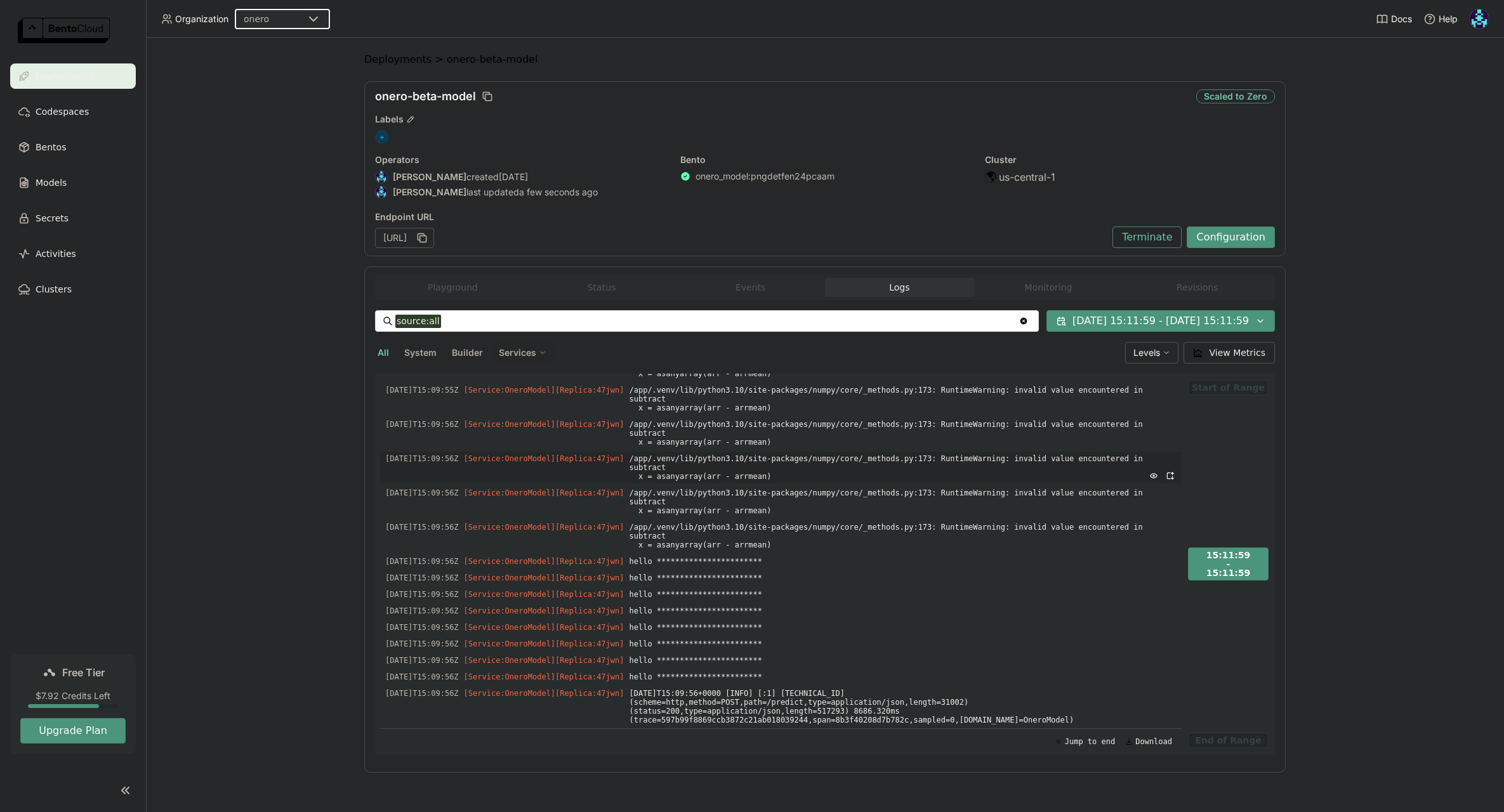
scroll to position [16048, 0]
click at [432, 288] on button "Playground" at bounding box center [453, 287] width 149 height 19
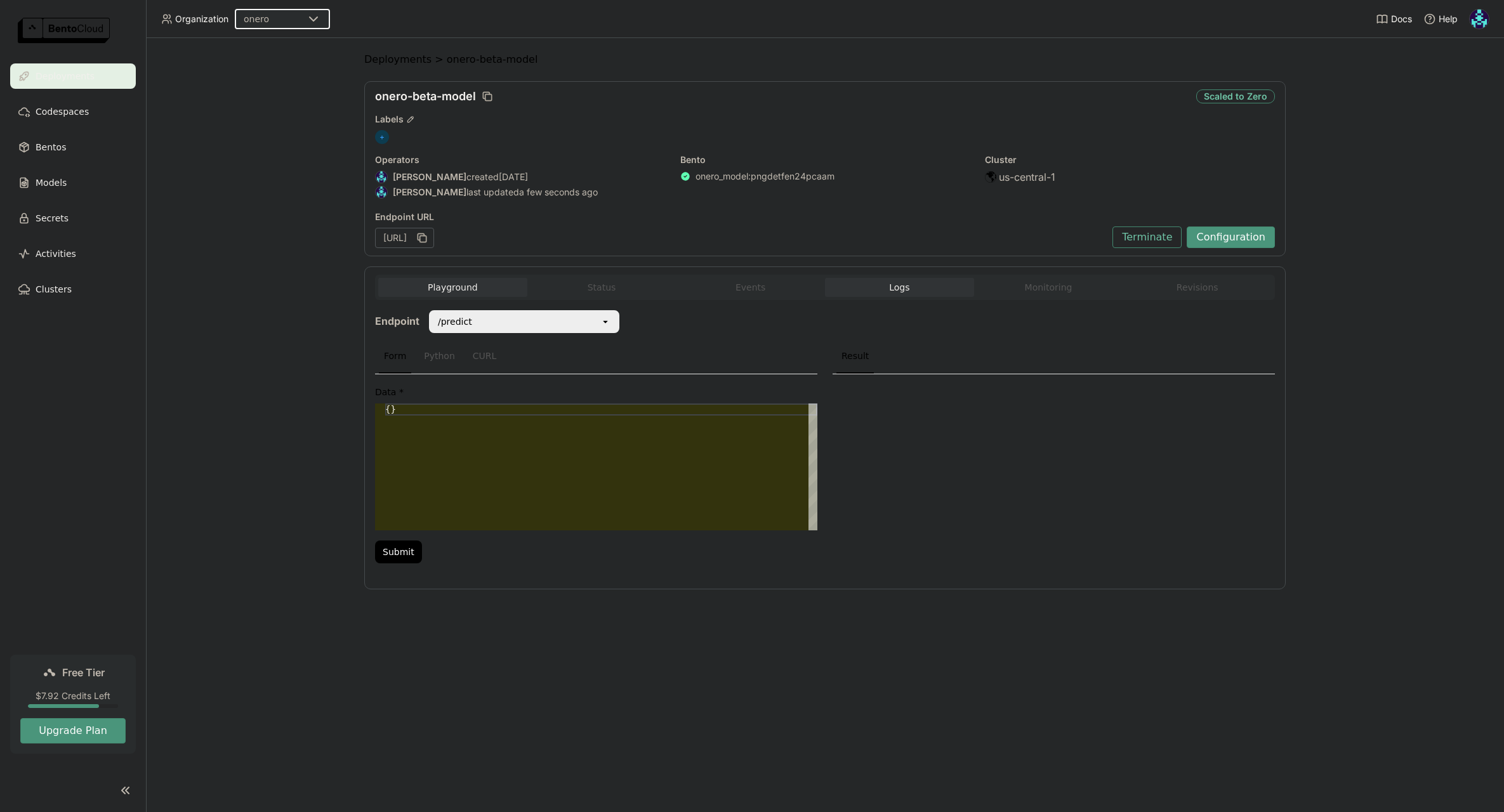
click at [871, 286] on button "Logs" at bounding box center [900, 287] width 149 height 19
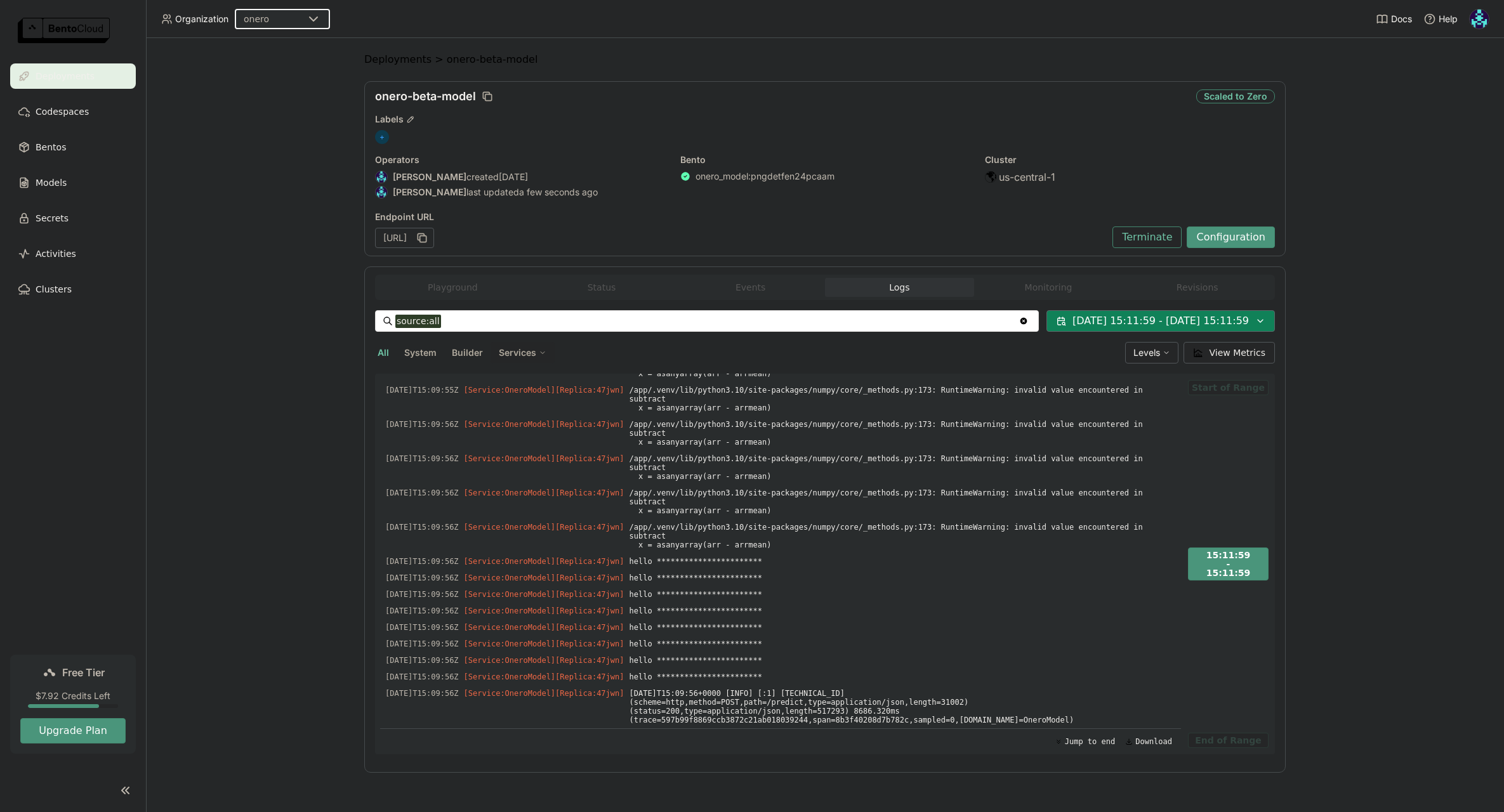
click at [1199, 315] on button "09/29/2025 15:11:59 - 10/06/2025 15:11:59" at bounding box center [1160, 321] width 229 height 22
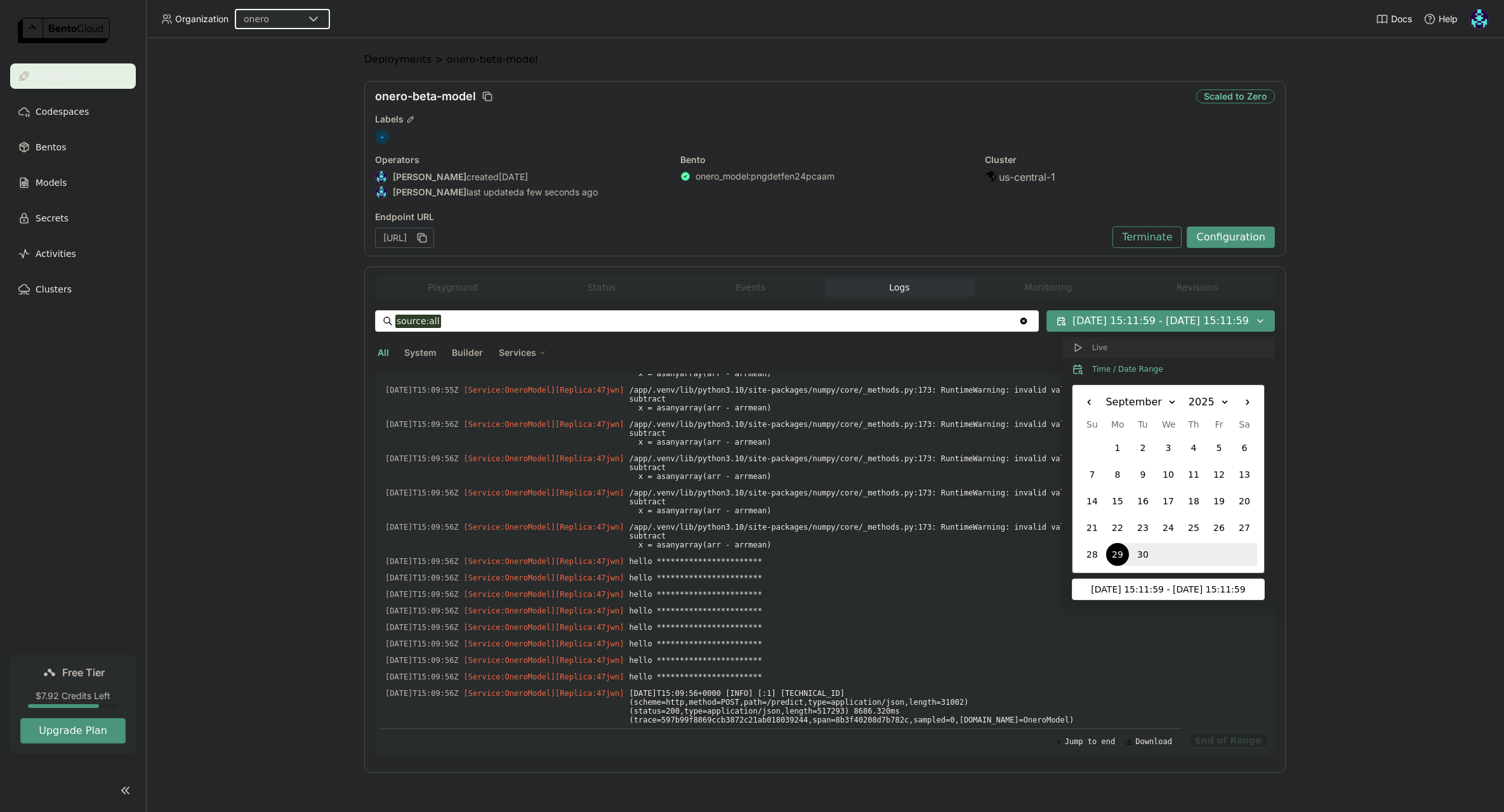
click at [1106, 350] on button "Live" at bounding box center [1168, 348] width 213 height 22
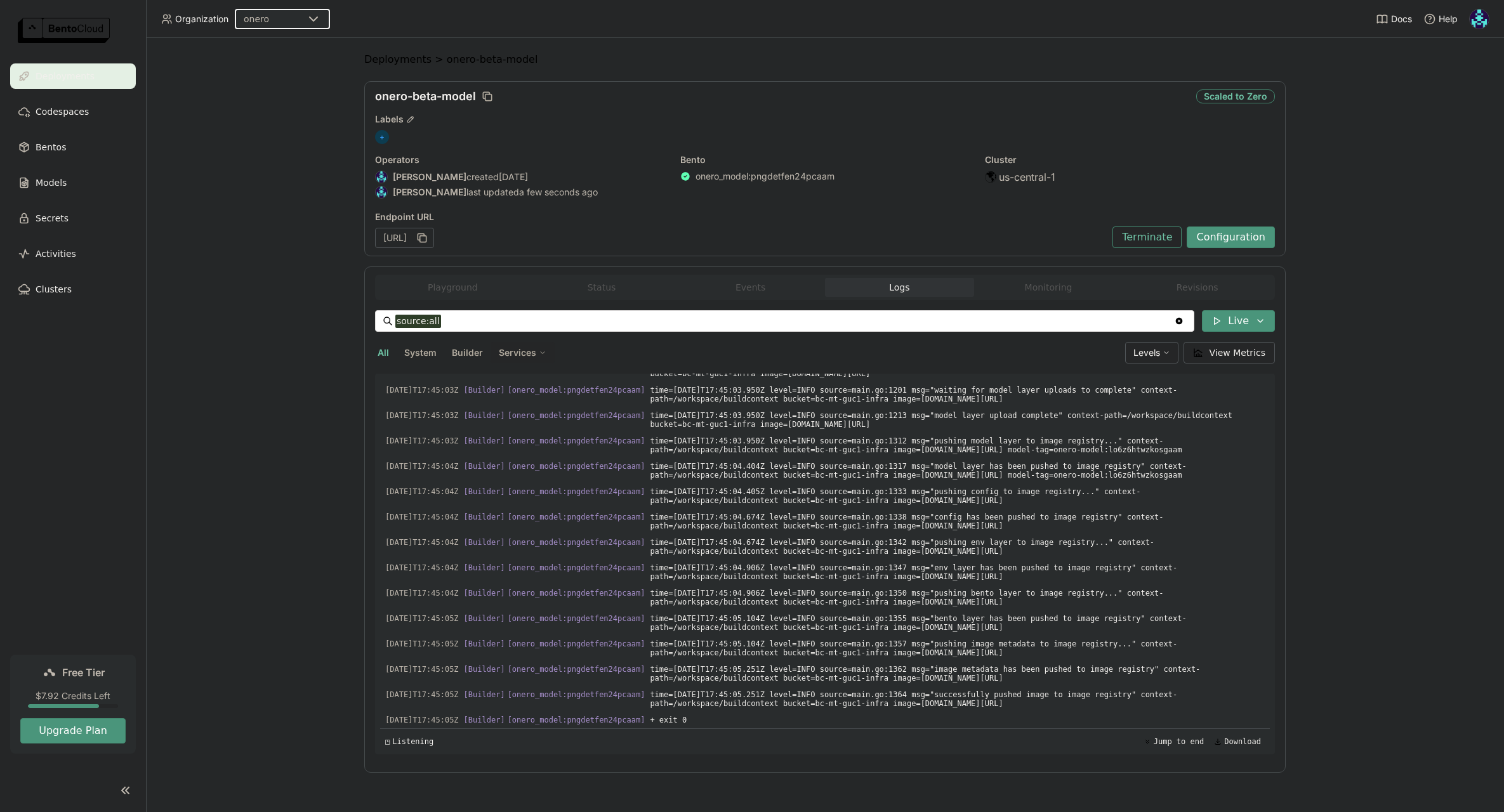
scroll to position [2324, 0]
click at [767, 637] on span "time=2025-10-08T17:45:05.104Z level=INFO source=main.go:1357 msg="pushing image…" at bounding box center [957, 649] width 615 height 23
click at [667, 586] on div "2025-10-08T17:45:04Z [Builder] [ onero_model:pngdetfen24pcaam ] time=2025-10-08…" at bounding box center [825, 598] width 890 height 23
click at [757, 612] on span "time=2025-10-08T17:45:05.104Z level=INFO source=main.go:1355 msg="bento layer h…" at bounding box center [957, 623] width 615 height 23
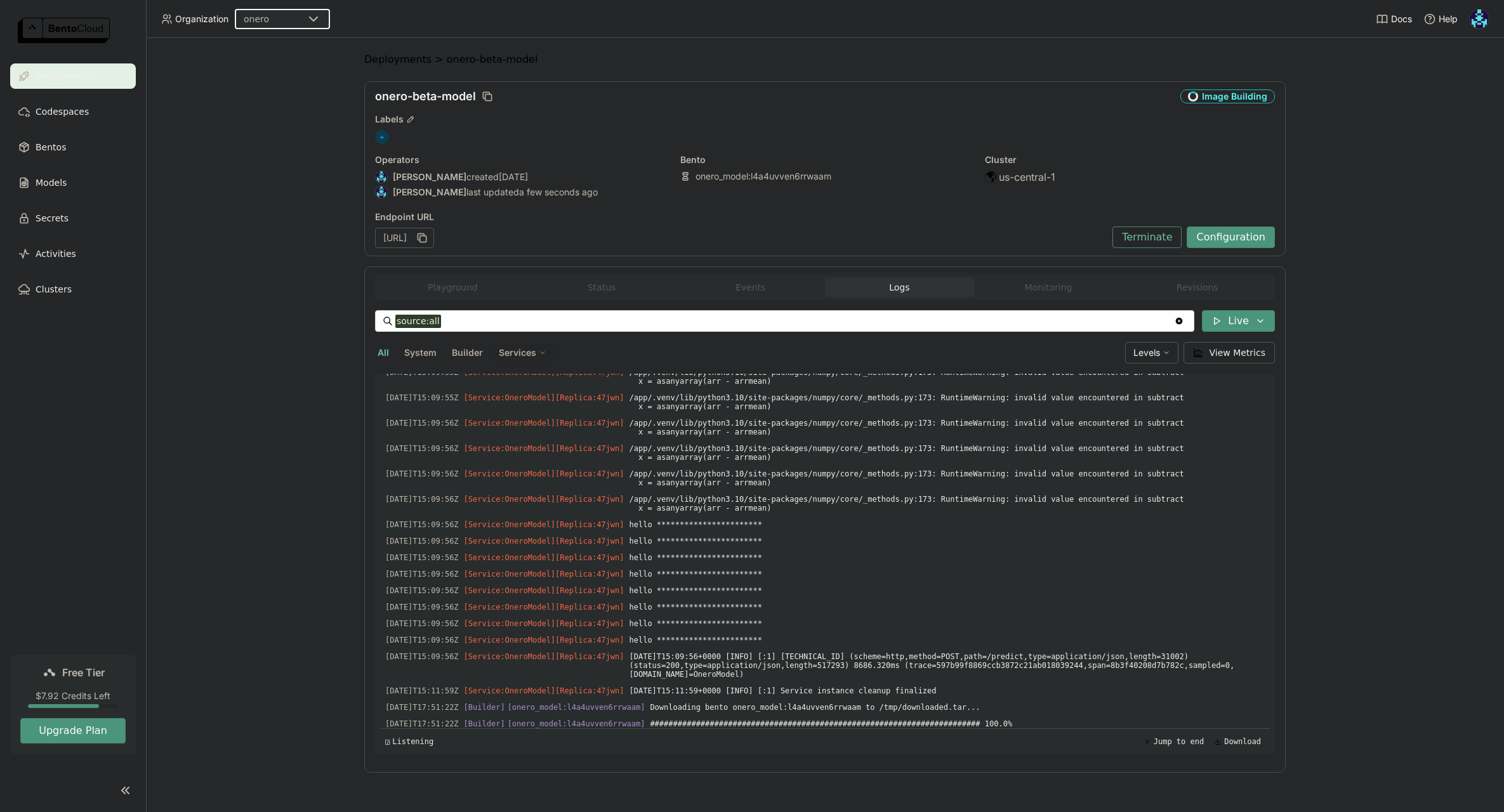
scroll to position [1318, 0]
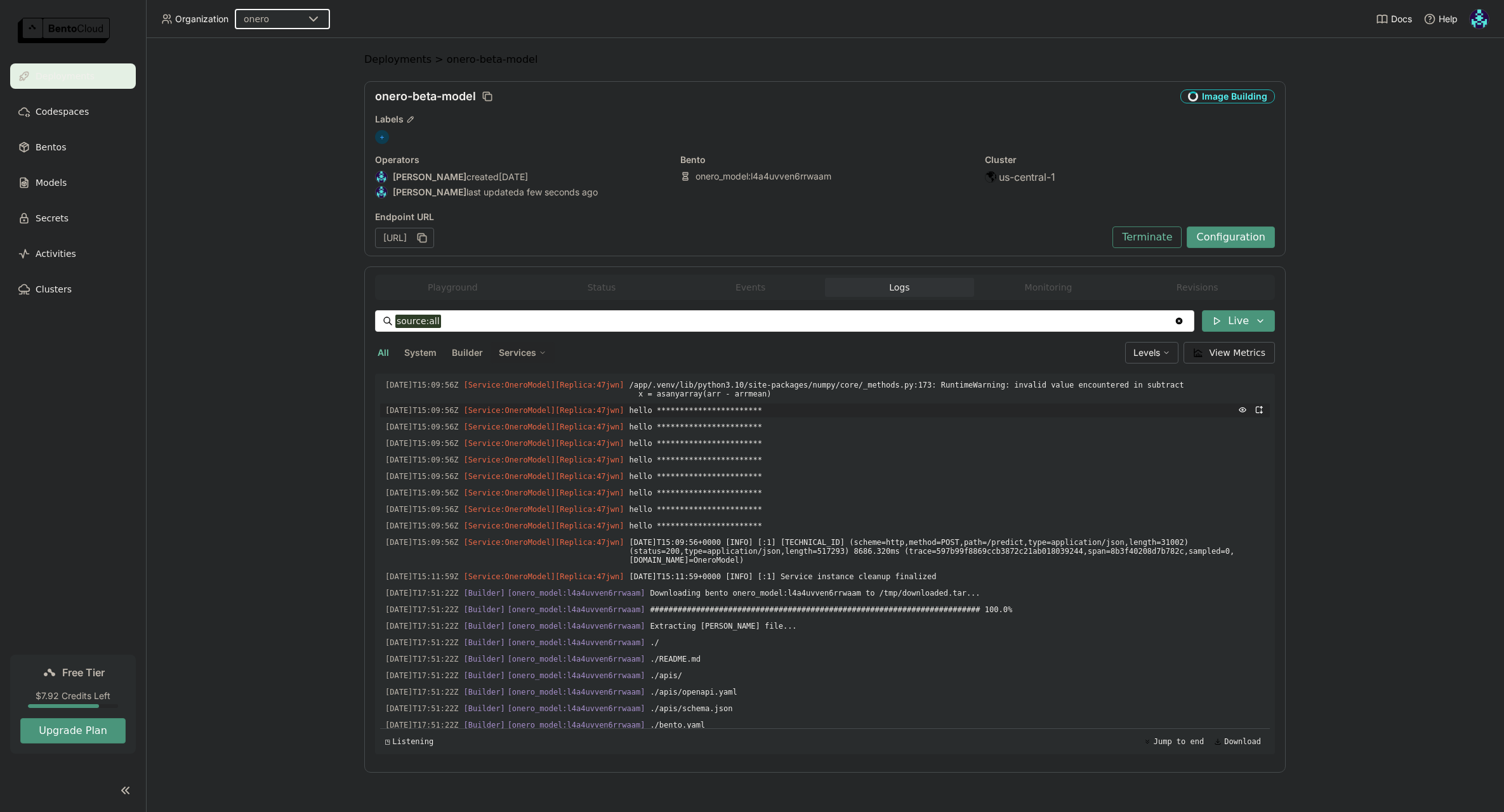
click at [675, 417] on span "**********" at bounding box center [947, 410] width 636 height 14
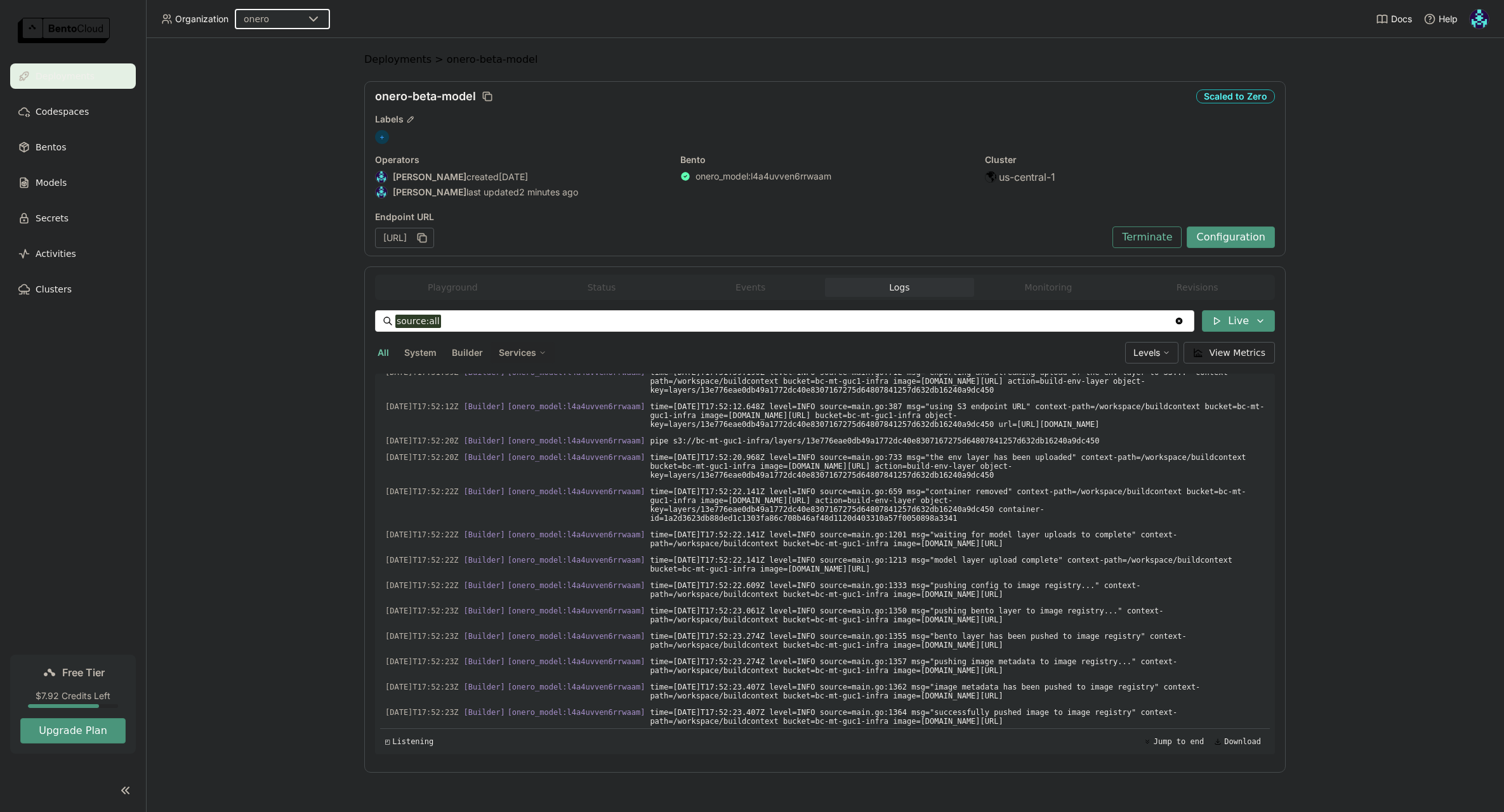
scroll to position [18467, 0]
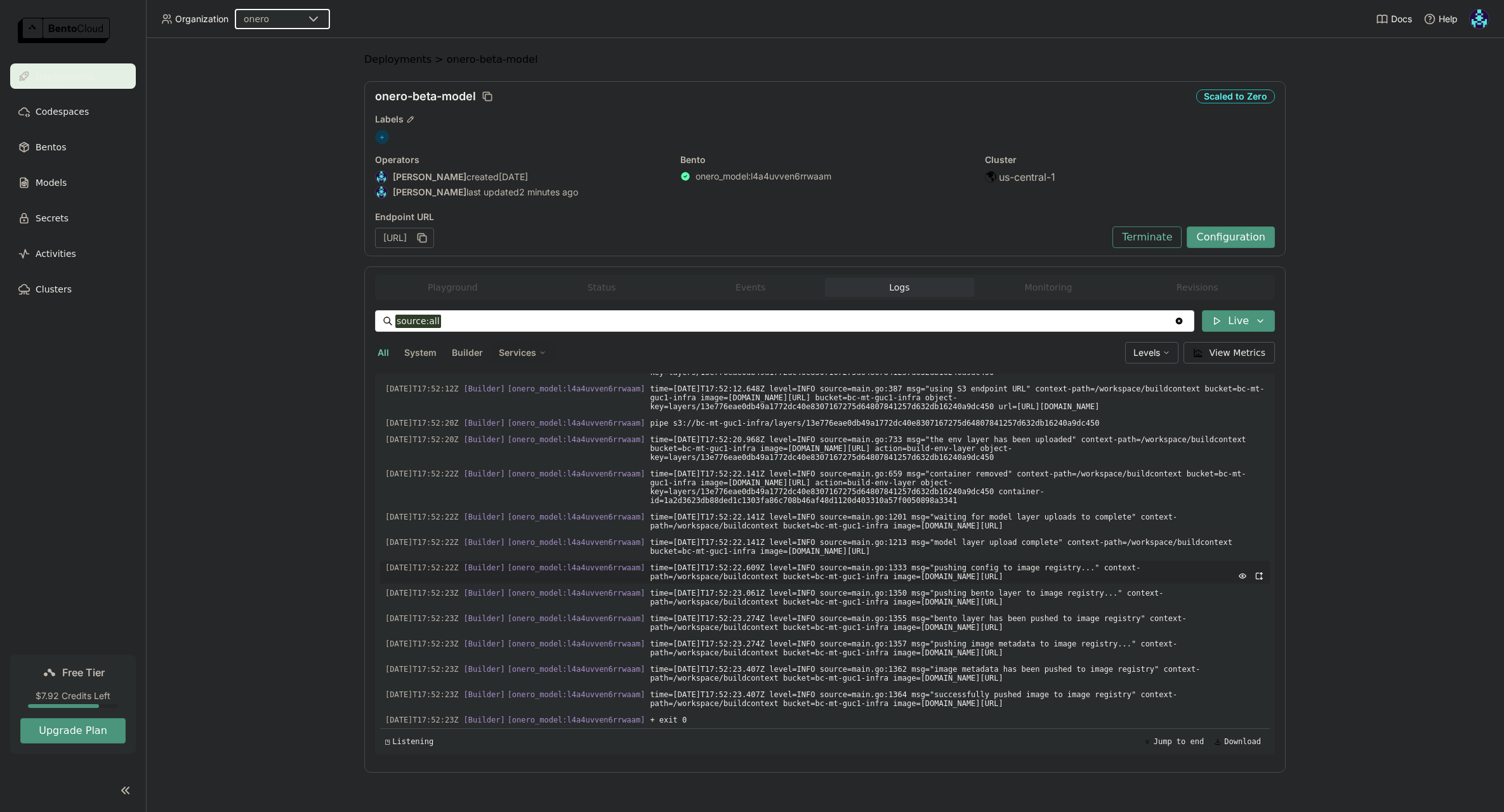
click at [835, 561] on span "time=[DATE]T17:52:22.609Z level=INFO source=main.go:1333 msg="pushing config to…" at bounding box center [957, 573] width 615 height 23
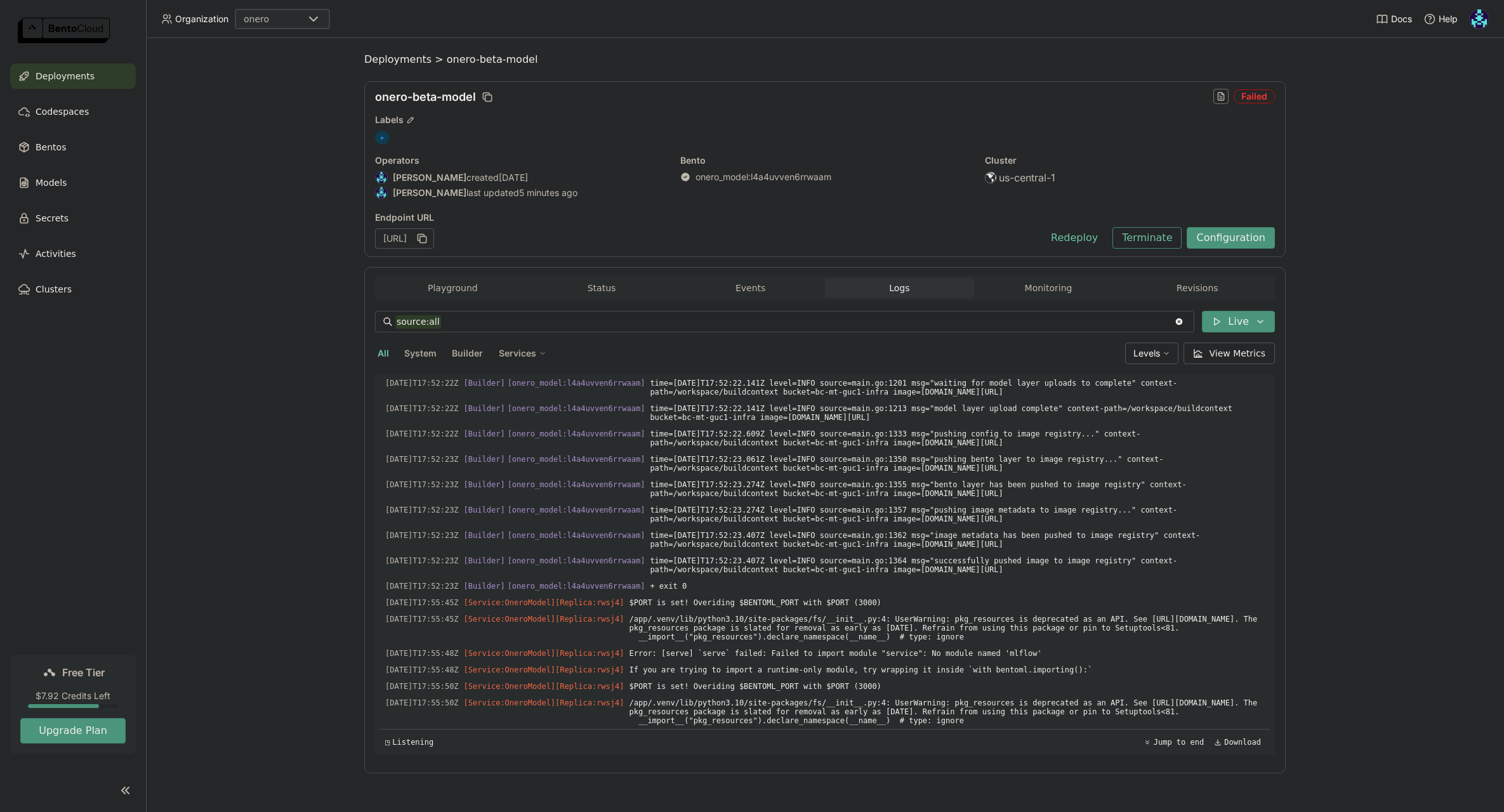
scroll to position [18521, 0]
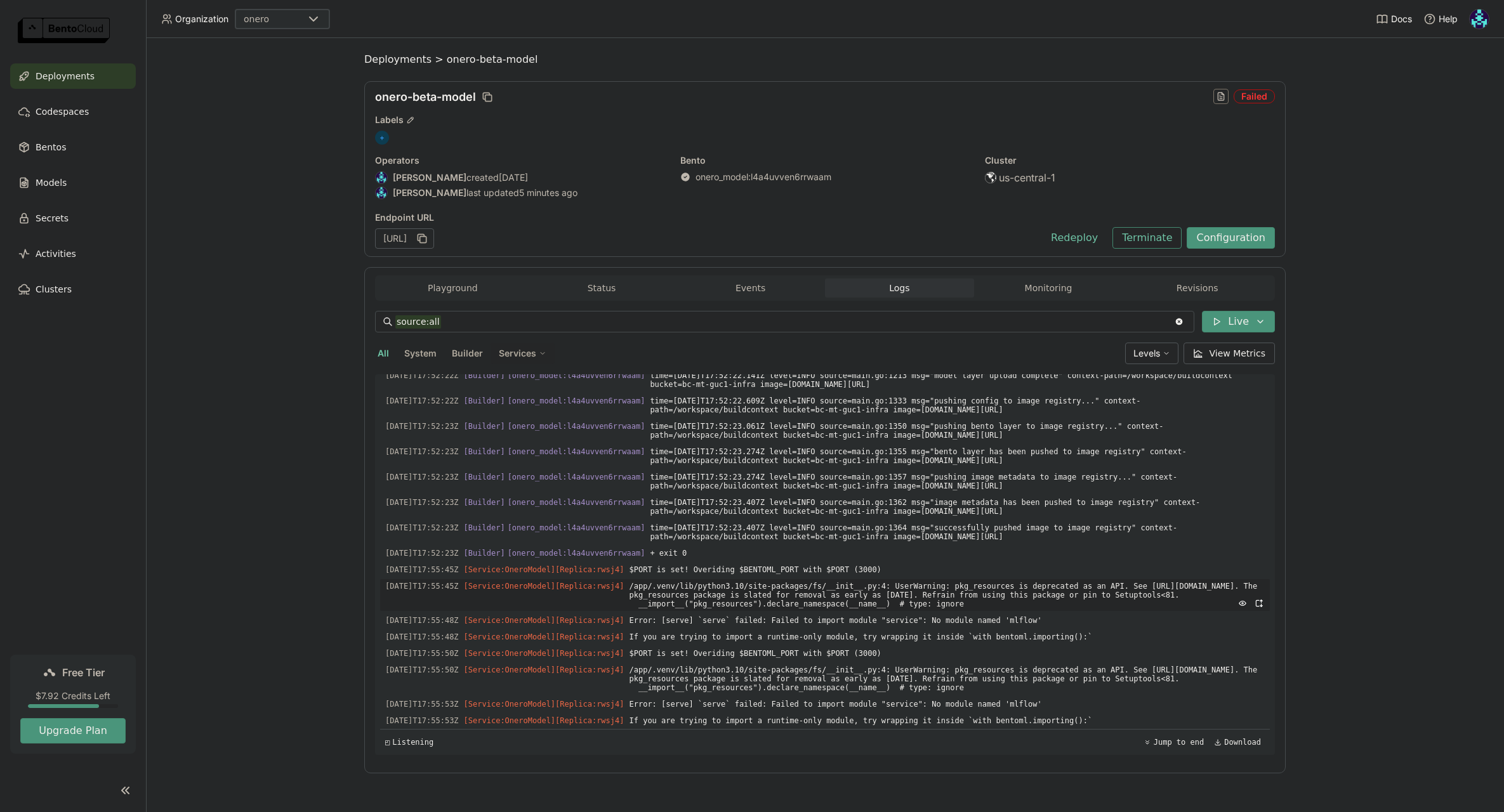
click at [951, 598] on span "/app/.venv/lib/python3.10/site-packages/fs/__init__.py:4: UserWarning: pkg_reso…" at bounding box center [947, 595] width 636 height 32
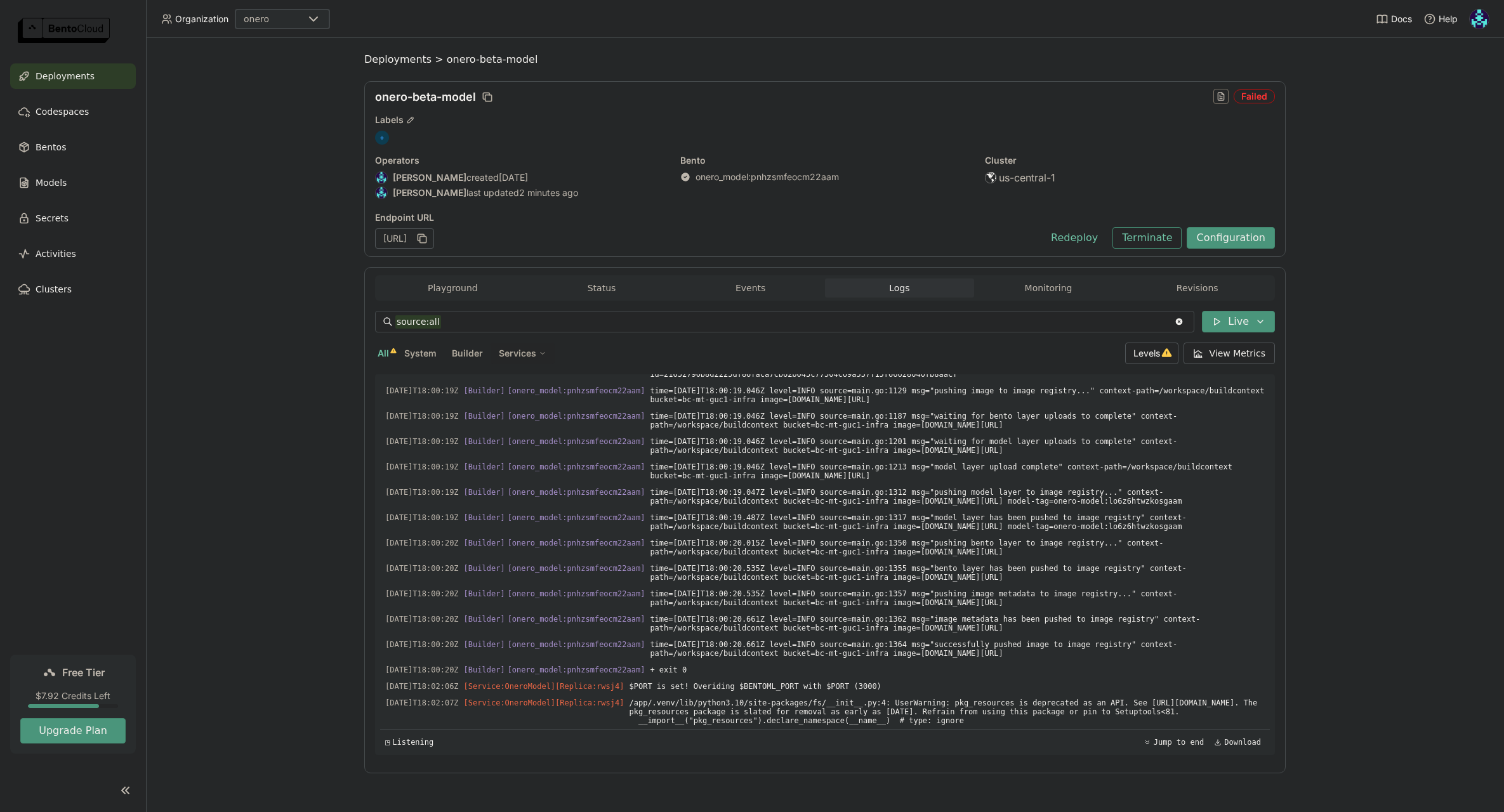
scroll to position [18504, 0]
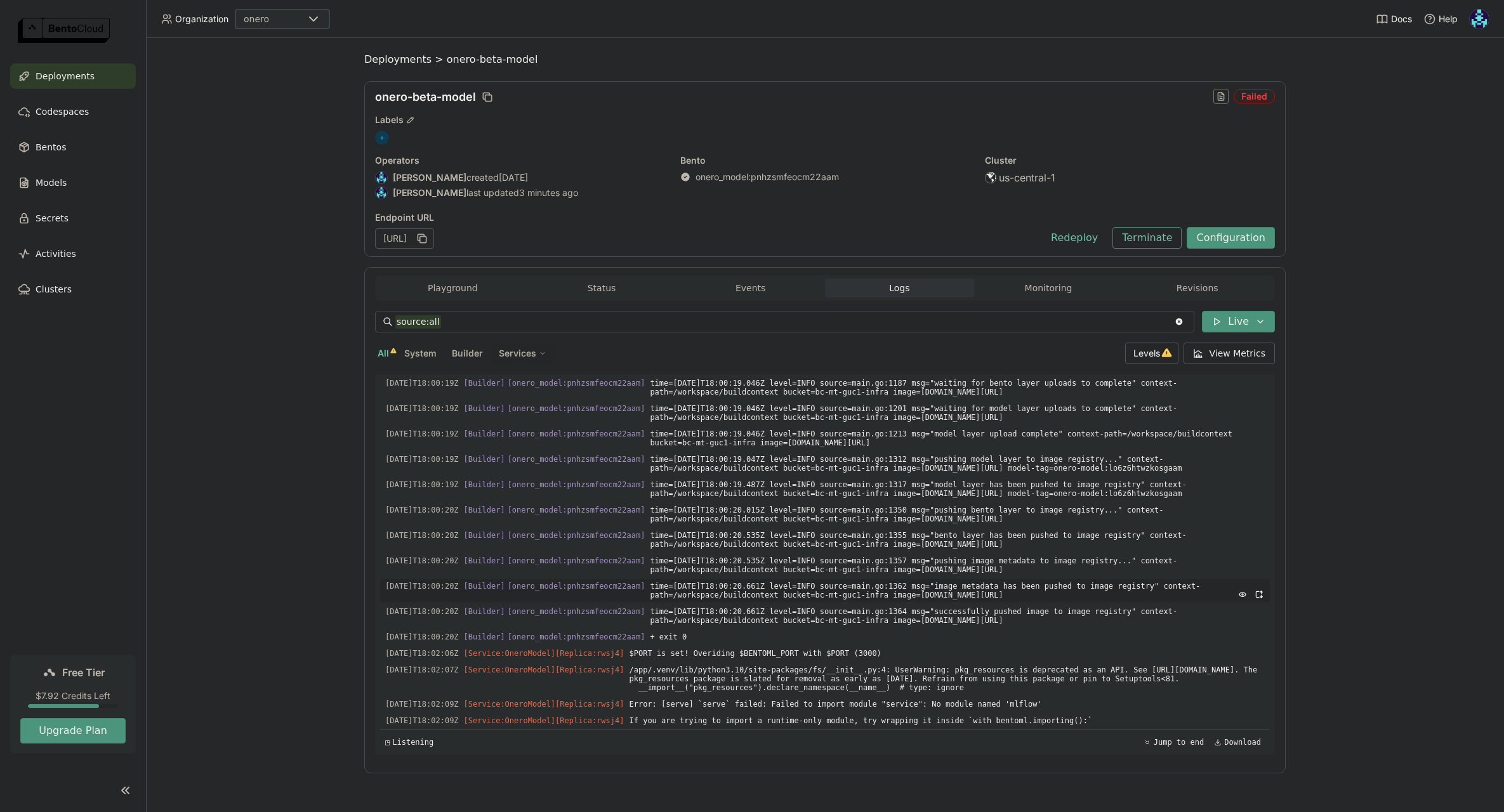
click at [964, 580] on span "time=[DATE]T18:00:20.661Z level=INFO source=main.go:1362 msg="image metadata ha…" at bounding box center [957, 591] width 615 height 23
click at [1238, 703] on icon "button" at bounding box center [1242, 703] width 9 height 9
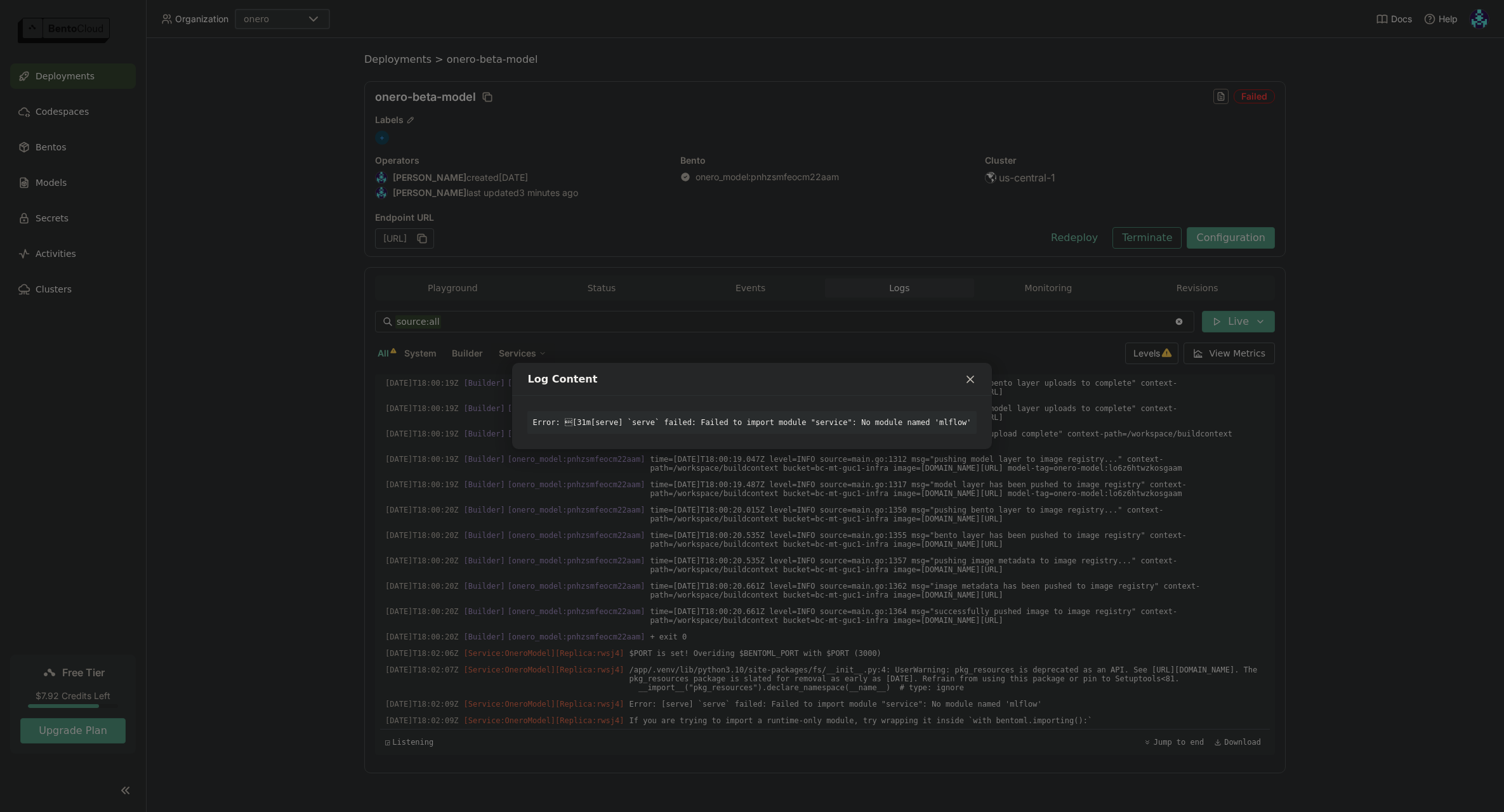
click at [1245, 704] on div "Log Content Error: [31m[serve] `serve` failed: Failed to import module "servic…" at bounding box center [752, 406] width 1504 height 812
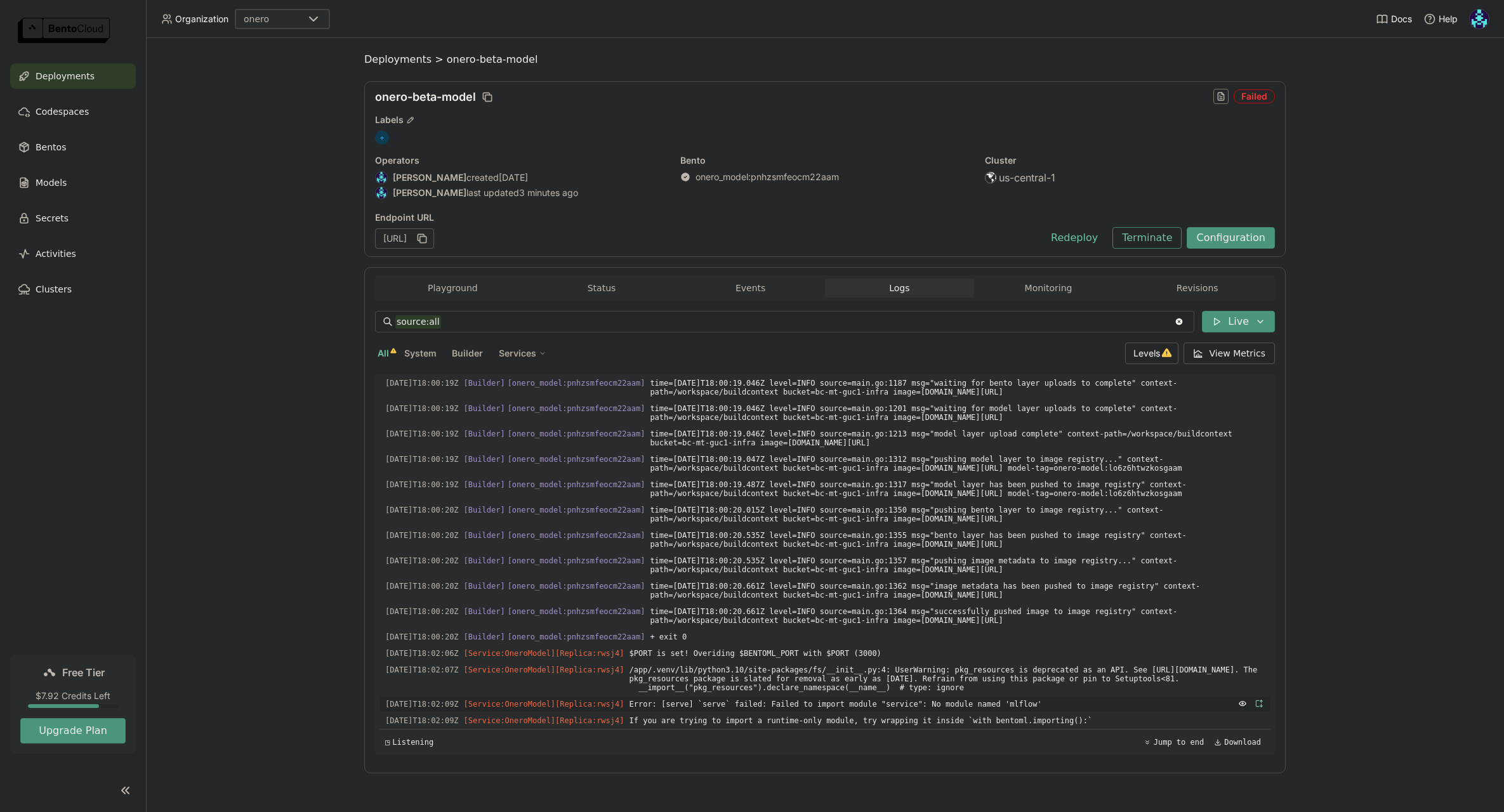
click at [1255, 704] on icon "button" at bounding box center [1259, 703] width 9 height 9
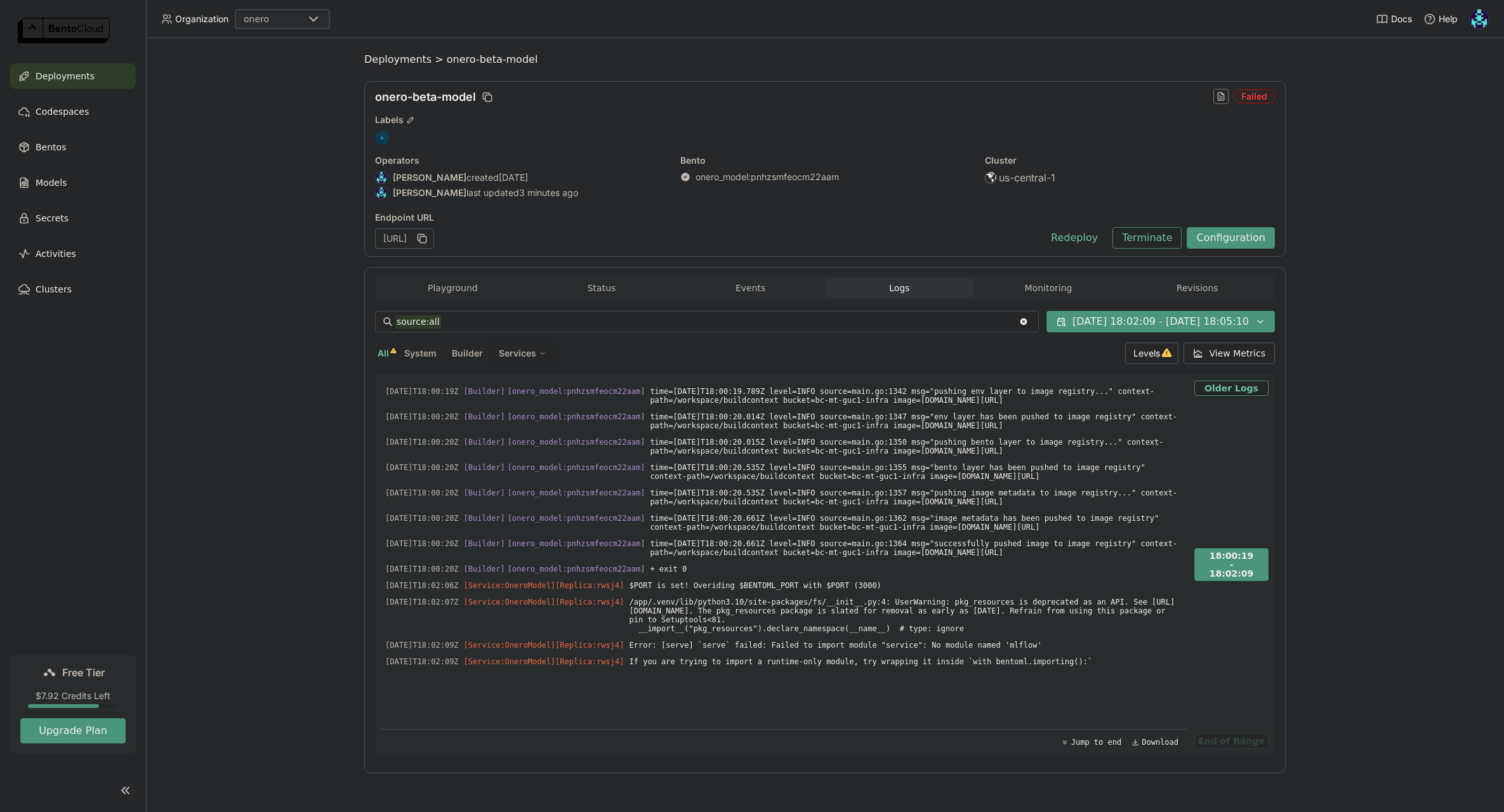
scroll to position [3, 0]
click at [757, 114] on div "Labels" at bounding box center [824, 119] width 900 height 12
click at [1234, 230] on button "Configuration" at bounding box center [1231, 237] width 89 height 22
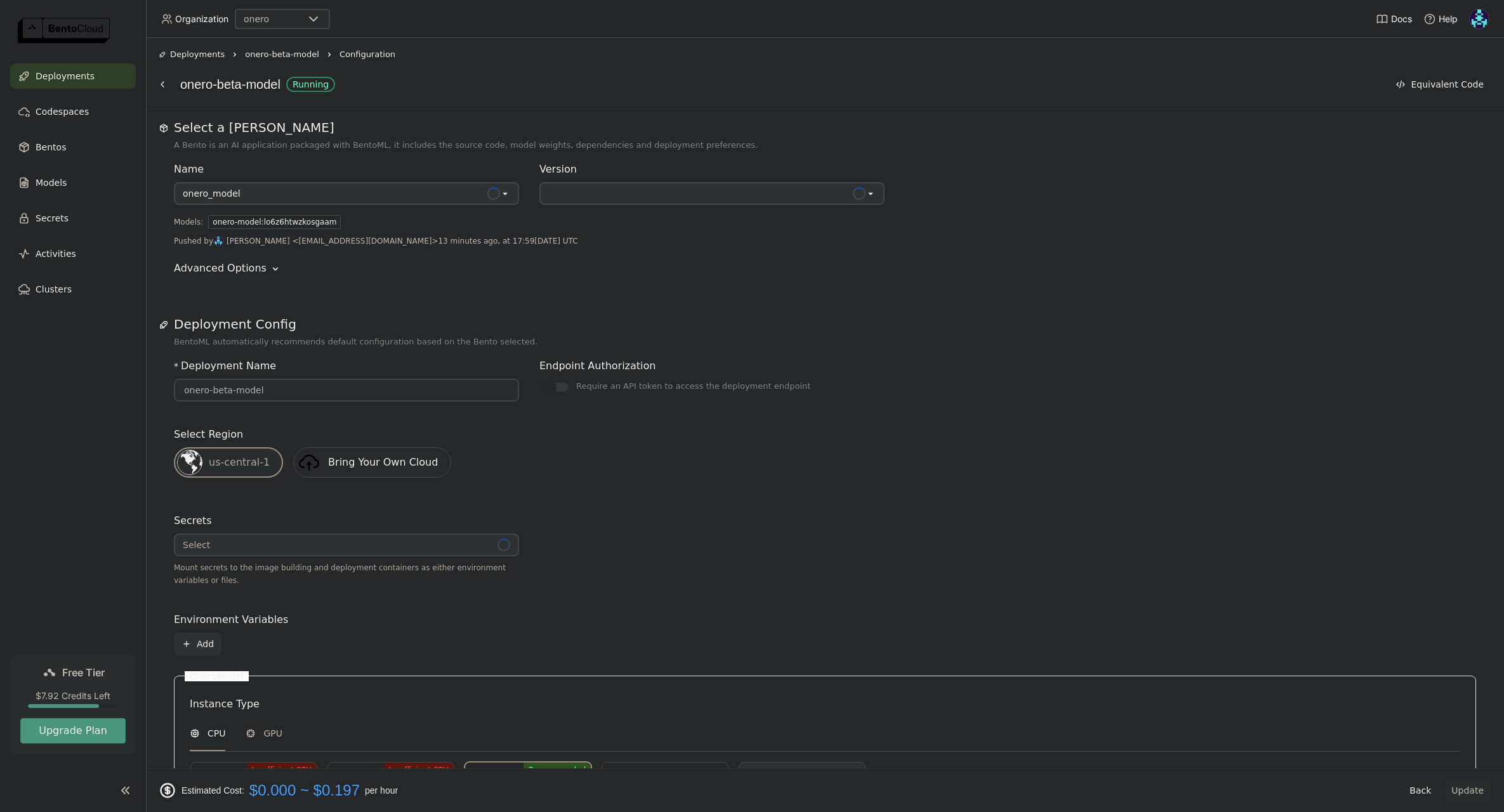
scroll to position [364, 0]
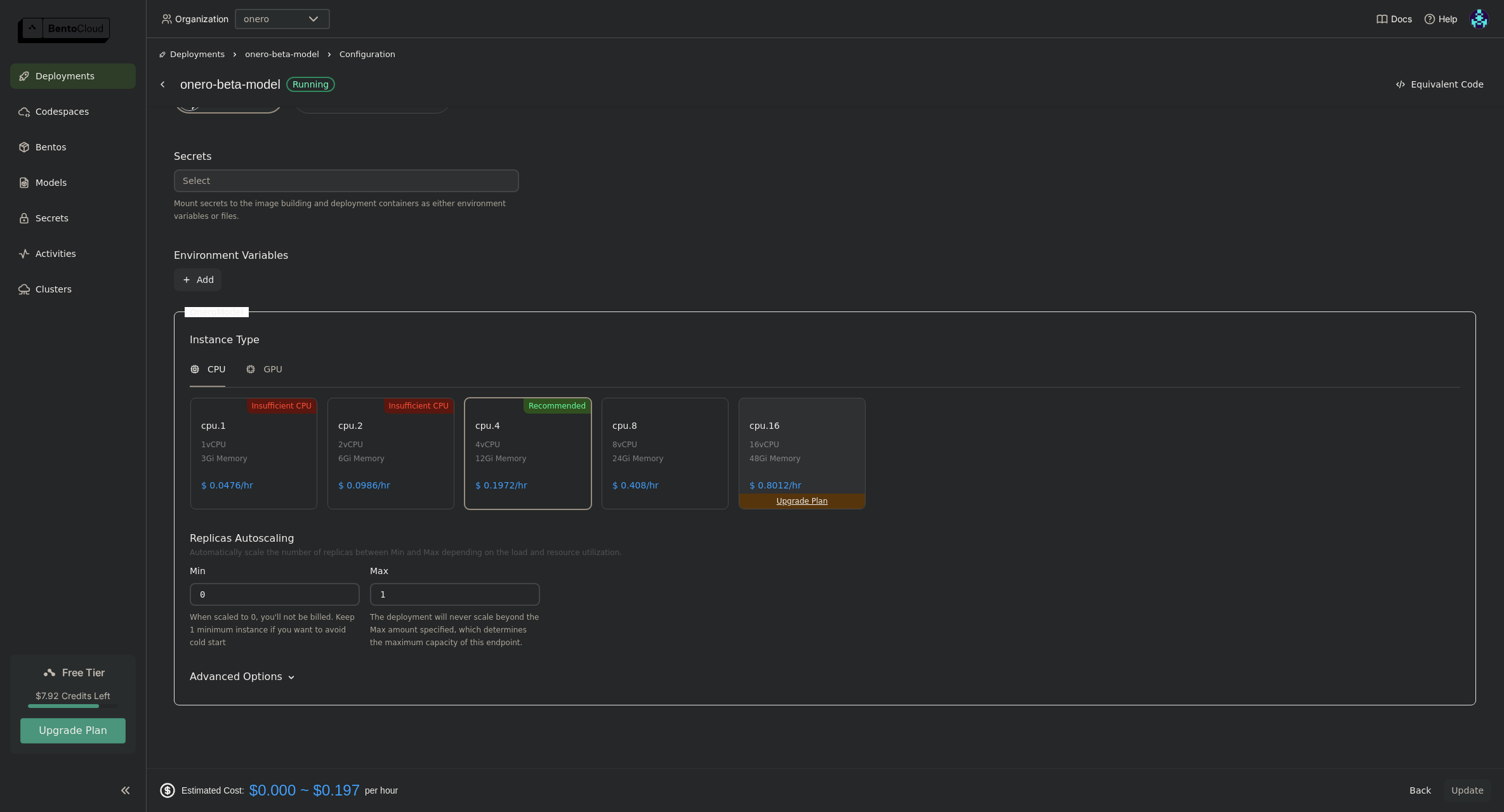
click at [270, 676] on div "Advanced Options" at bounding box center [236, 677] width 92 height 15
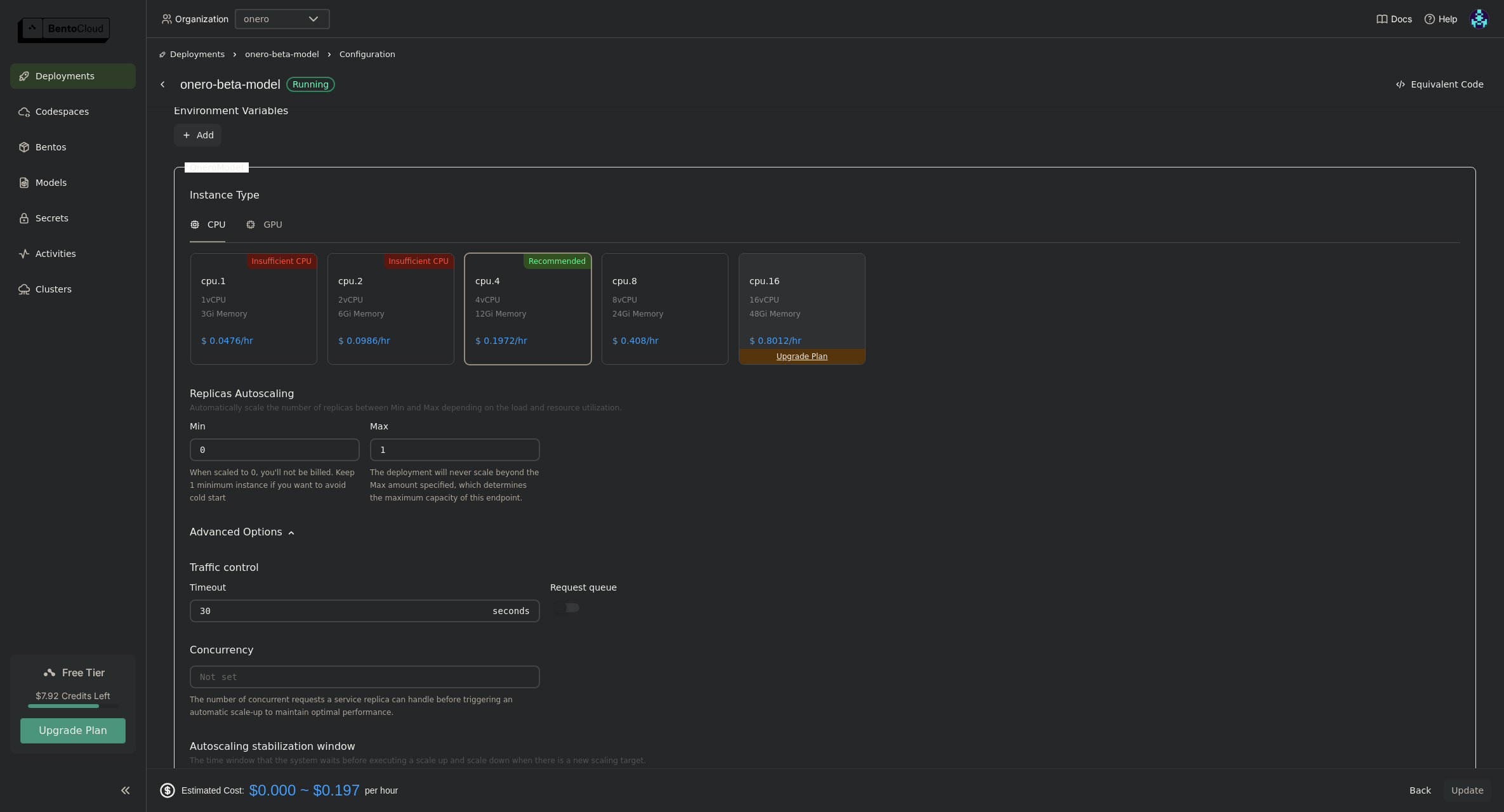
scroll to position [703, 0]
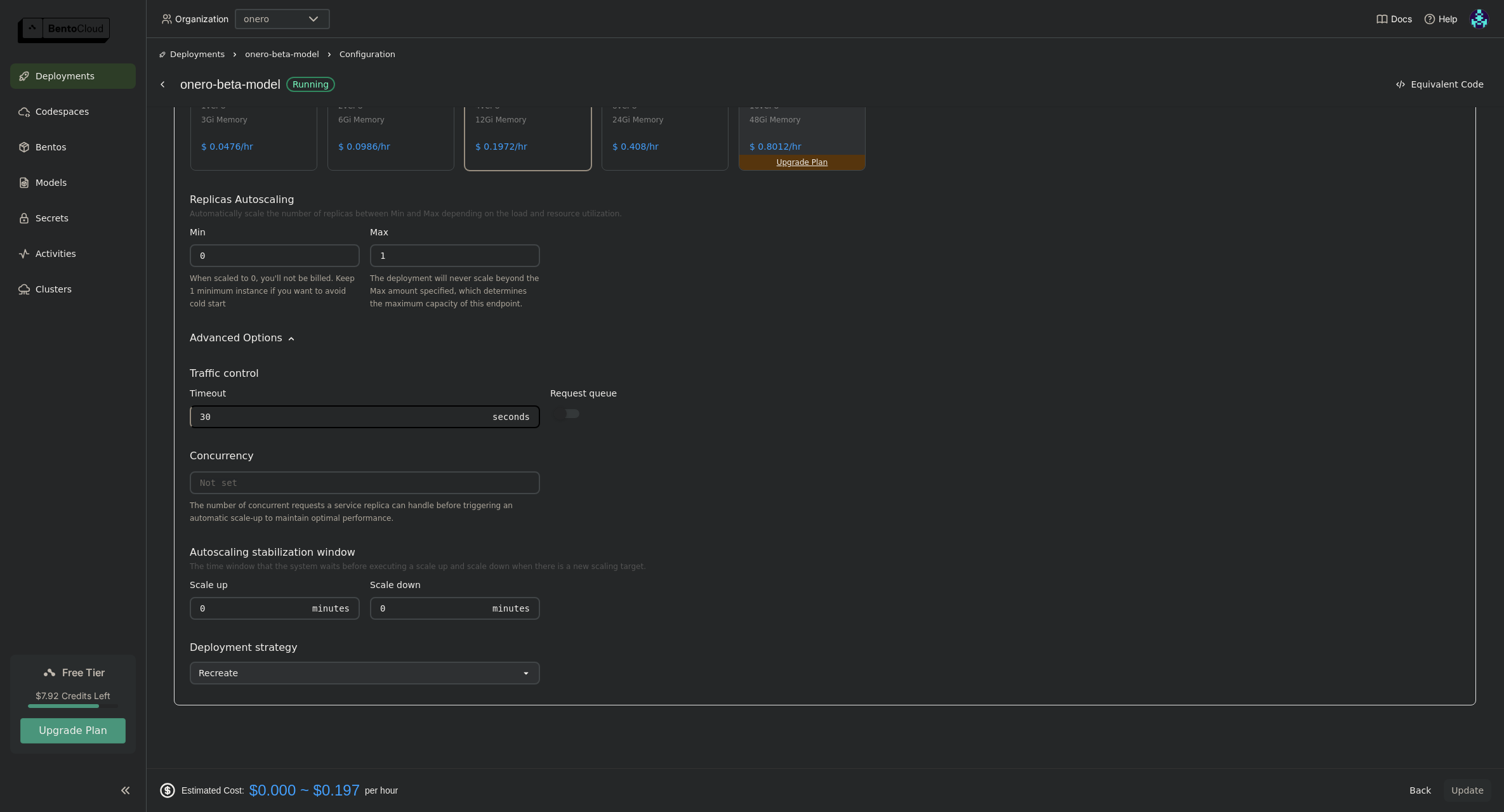
click at [319, 419] on input "30" at bounding box center [337, 416] width 292 height 20
drag, startPoint x: 319, startPoint y: 419, endPoint x: 172, endPoint y: 408, distance: 147.4
click at [172, 408] on div "Deployment Config BentoML automatically recommends default configuration based …" at bounding box center [824, 169] width 1332 height 1111
type input "60"
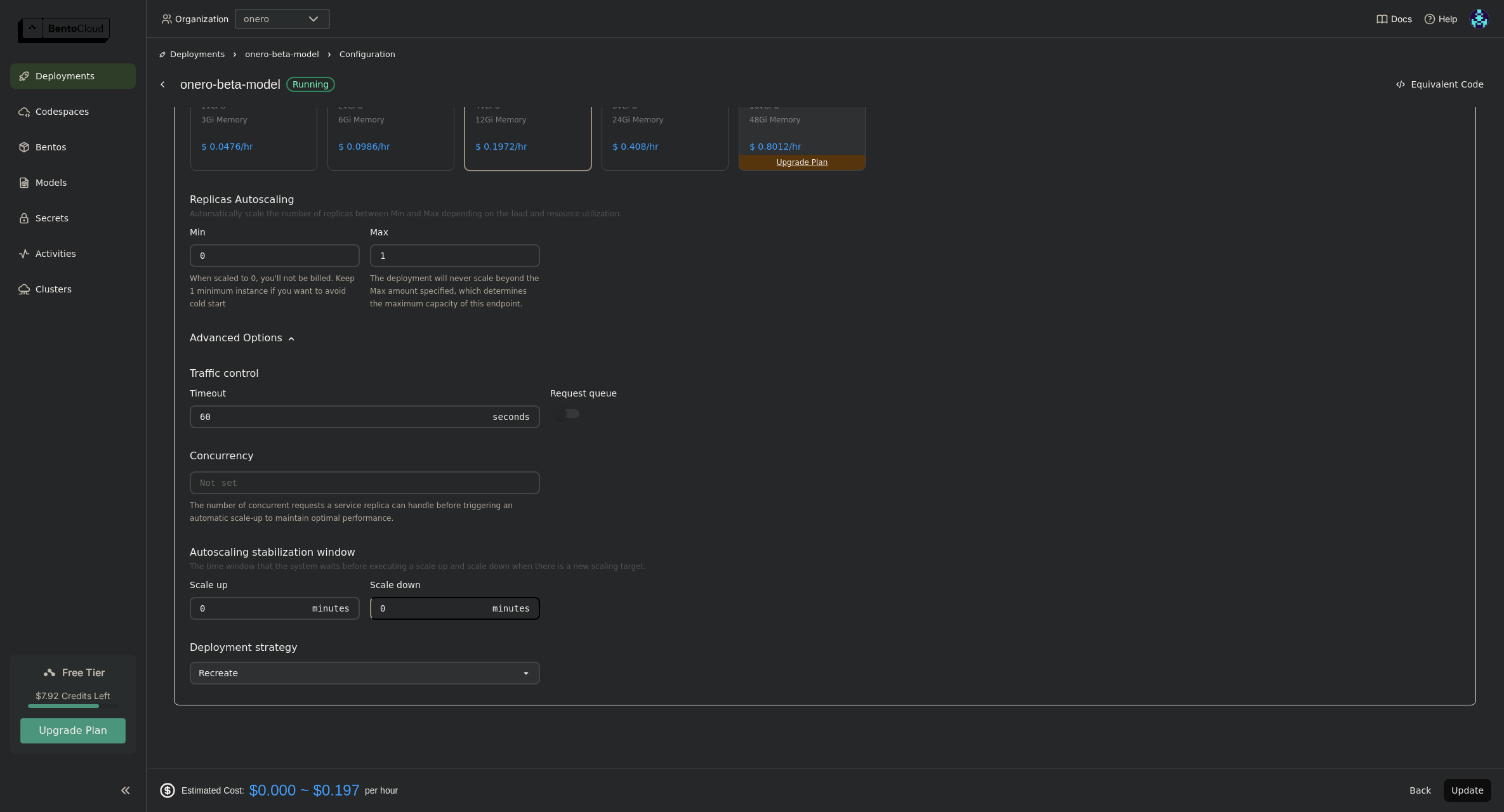
drag, startPoint x: 434, startPoint y: 613, endPoint x: 370, endPoint y: 608, distance: 64.2
click at [370, 608] on div "0 Minutes" at bounding box center [455, 609] width 170 height 23
type input "1"
click at [1477, 789] on button "Update" at bounding box center [1467, 790] width 48 height 23
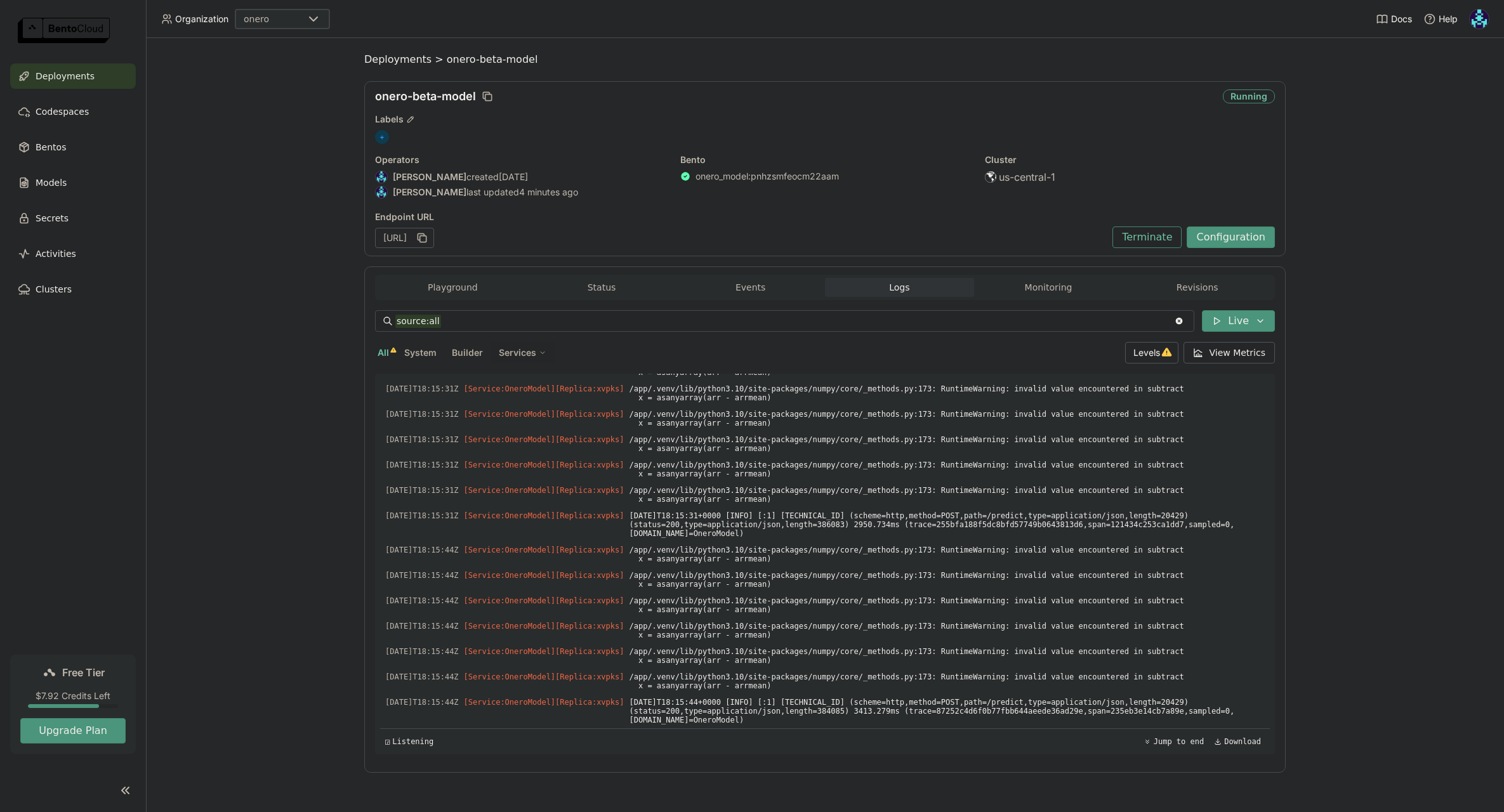
scroll to position [5535, 0]
